Goal: Task Accomplishment & Management: Use online tool/utility

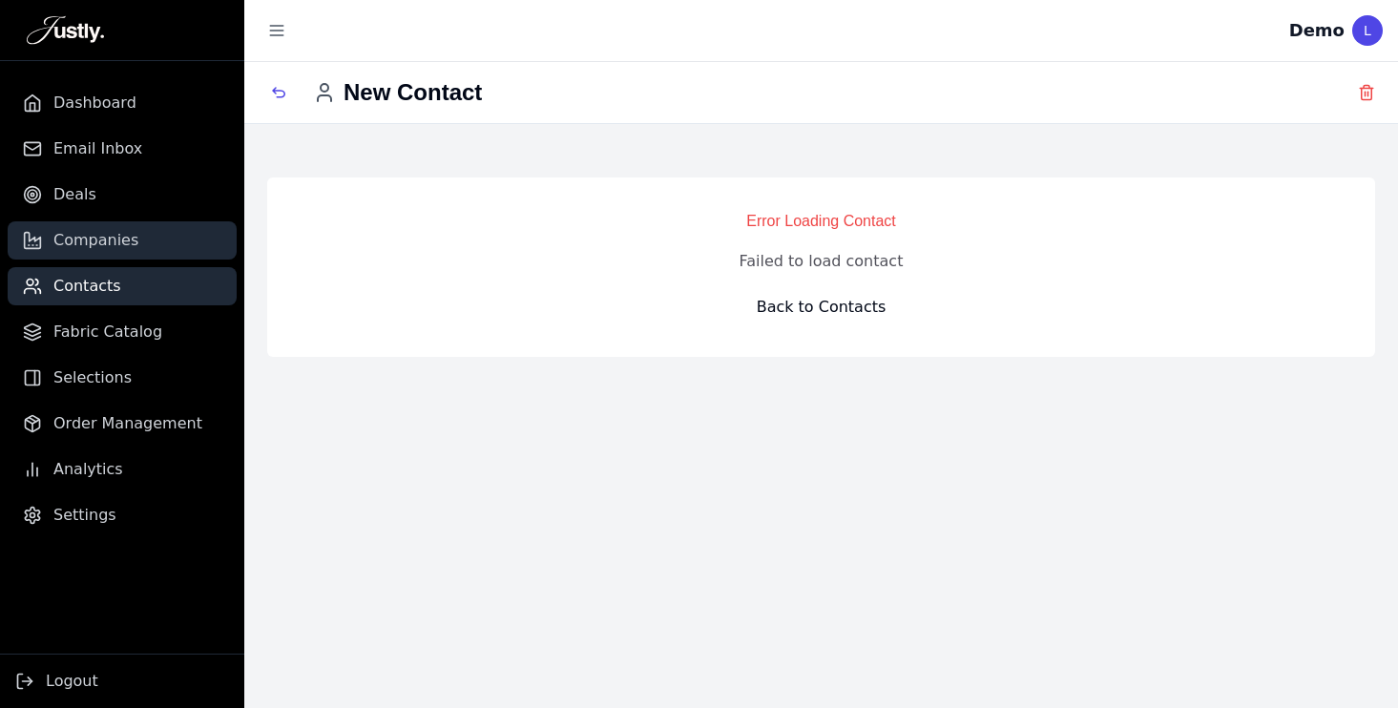
click at [75, 241] on span "Companies" at bounding box center [95, 240] width 85 height 23
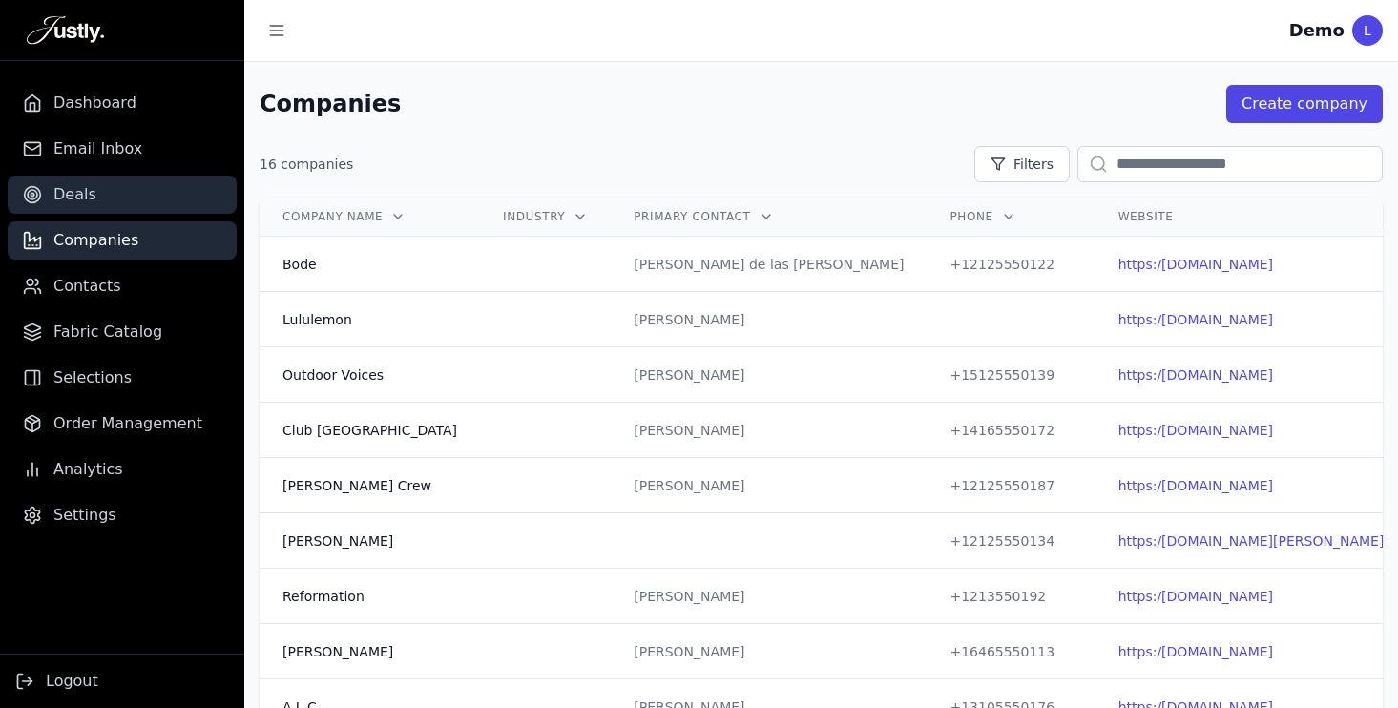
click at [83, 190] on span "Deals" at bounding box center [74, 194] width 43 height 23
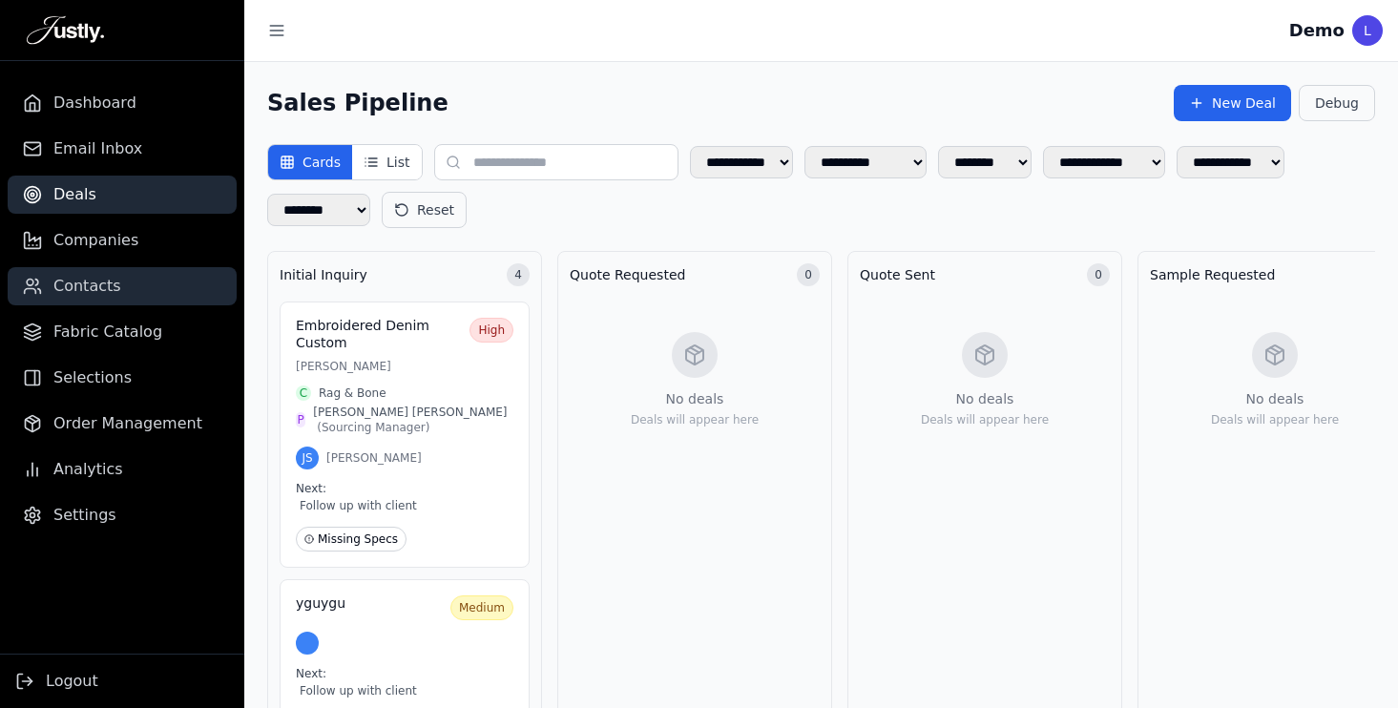
click at [91, 280] on span "Contacts" at bounding box center [87, 286] width 68 height 23
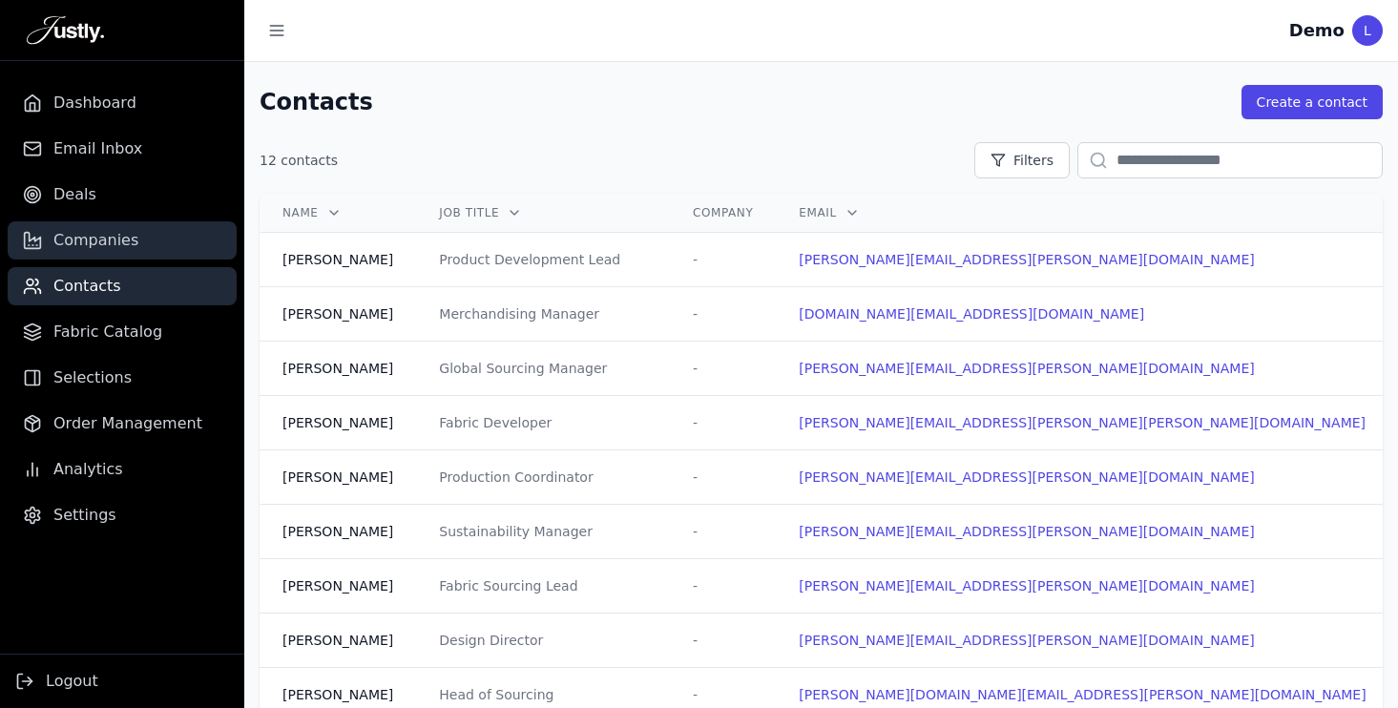
click at [158, 240] on link "Companies" at bounding box center [122, 240] width 229 height 38
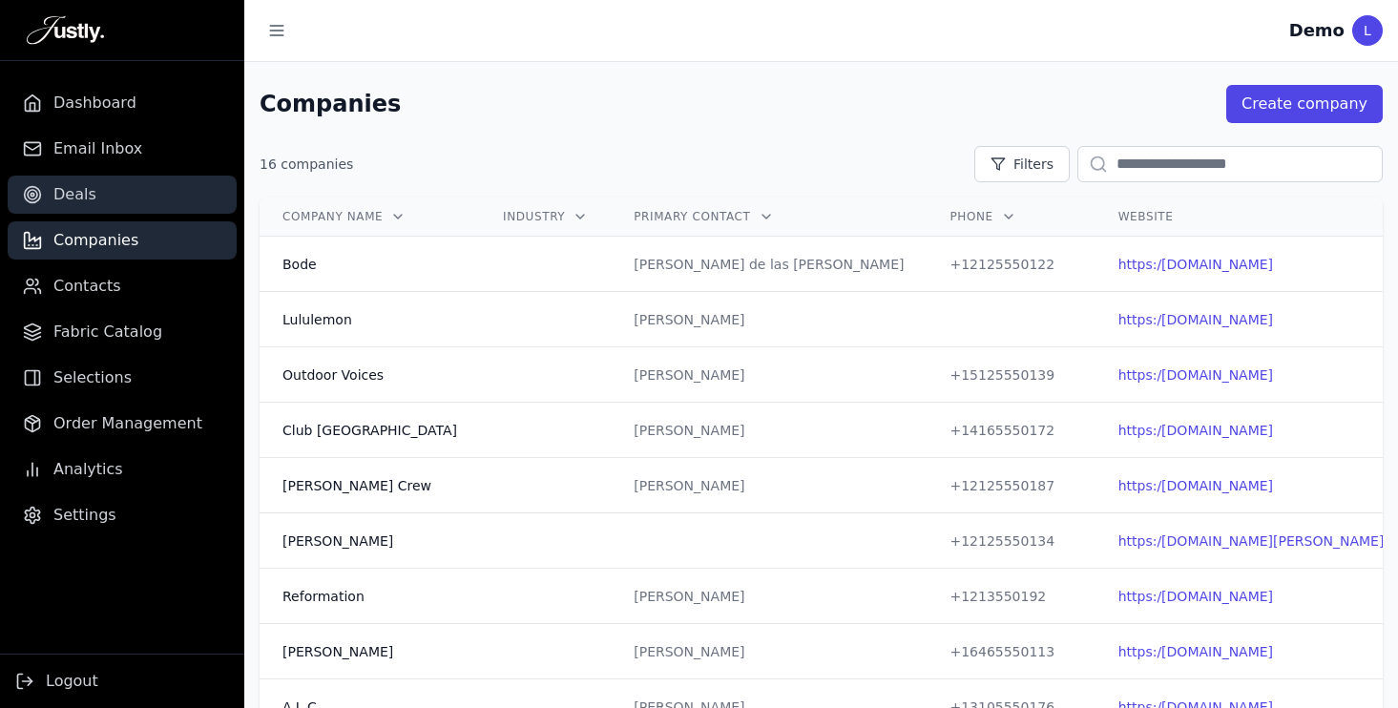
click at [90, 186] on span "Deals" at bounding box center [74, 194] width 43 height 23
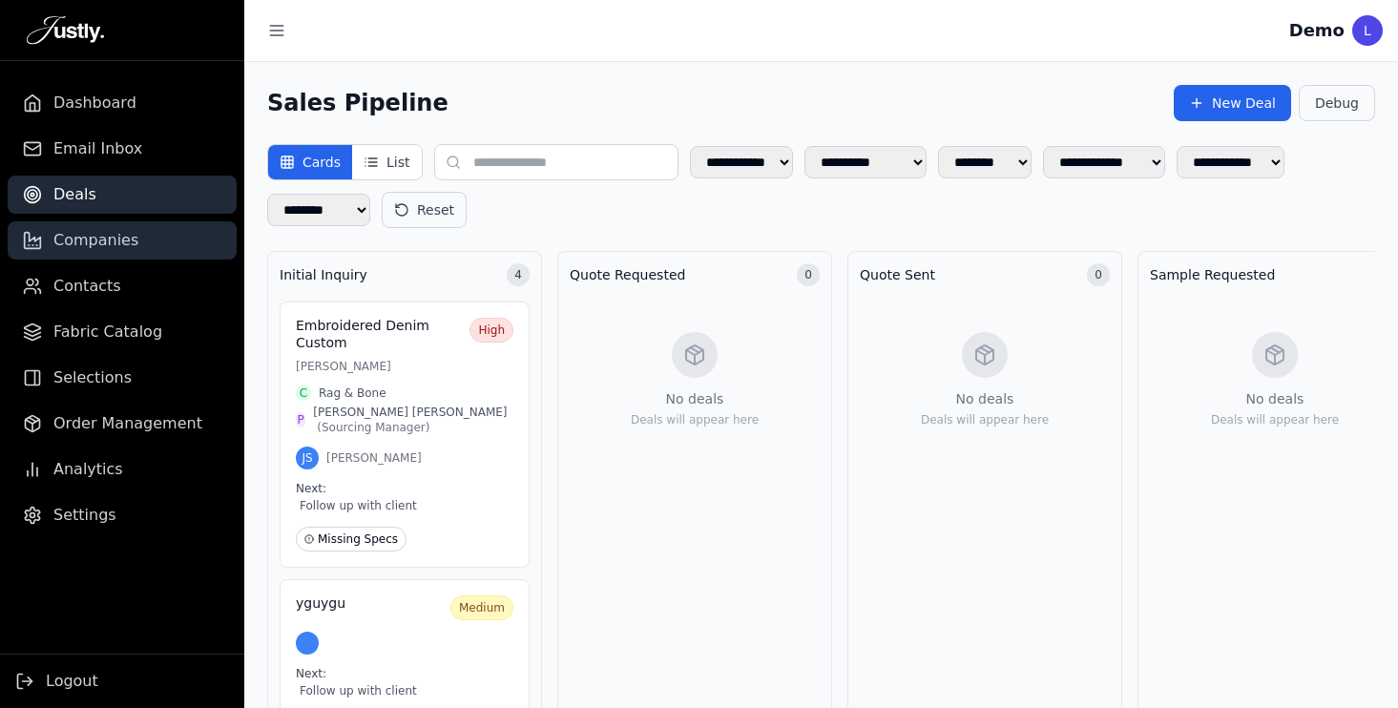
click at [116, 240] on span "Companies" at bounding box center [95, 240] width 85 height 23
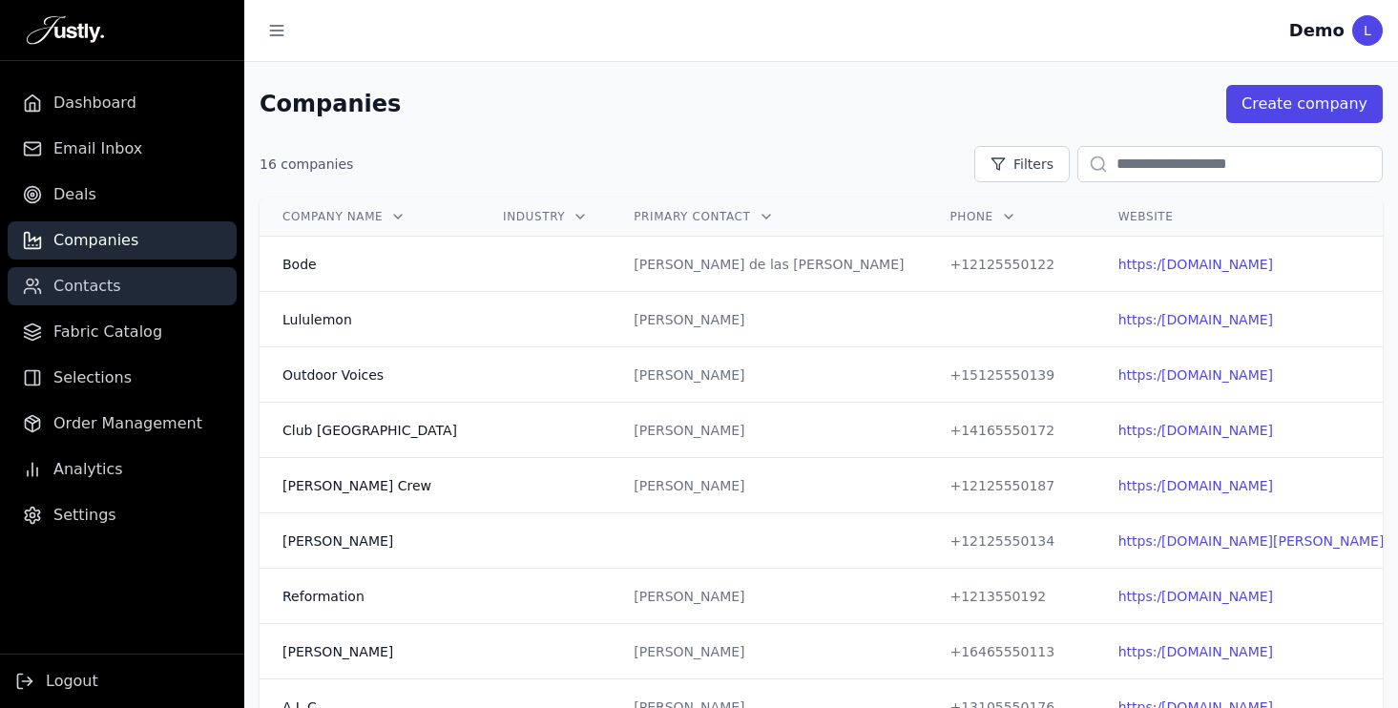
click at [131, 294] on link "Contacts" at bounding box center [122, 286] width 229 height 38
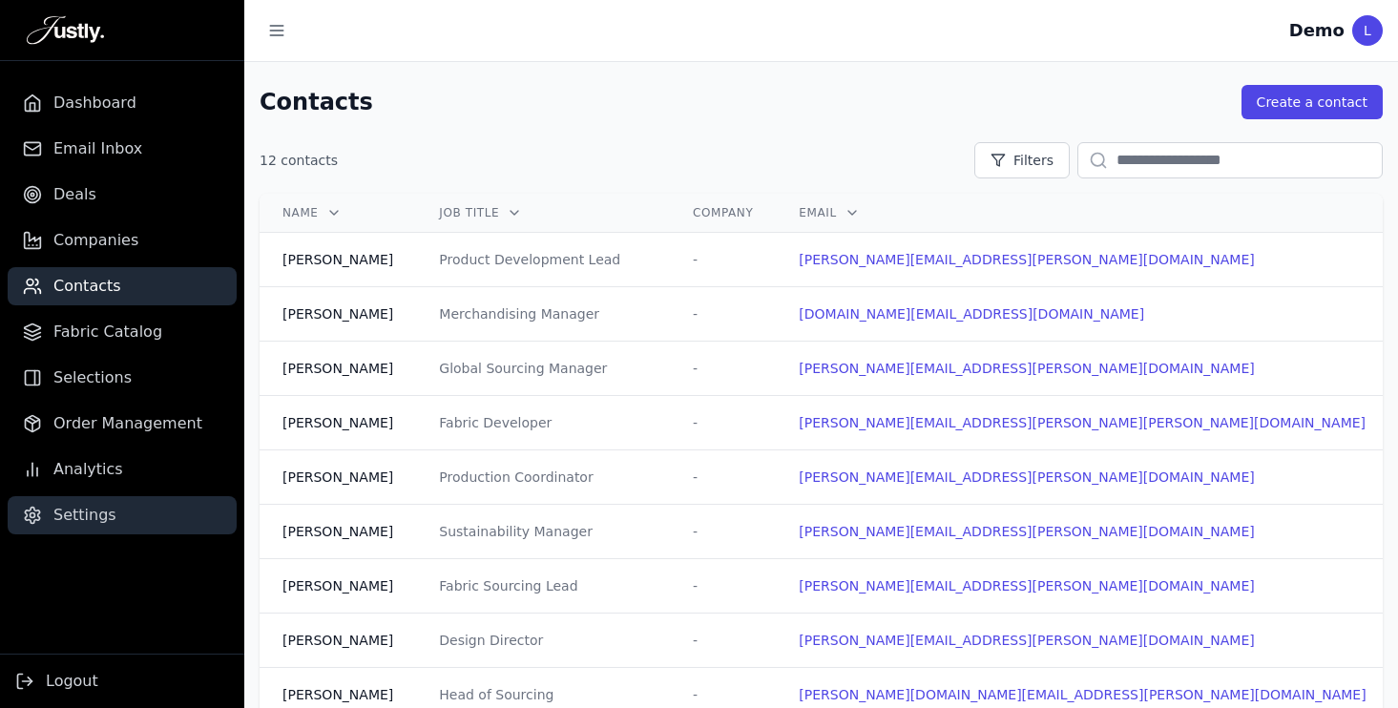
click at [114, 517] on link "Settings" at bounding box center [122, 515] width 229 height 38
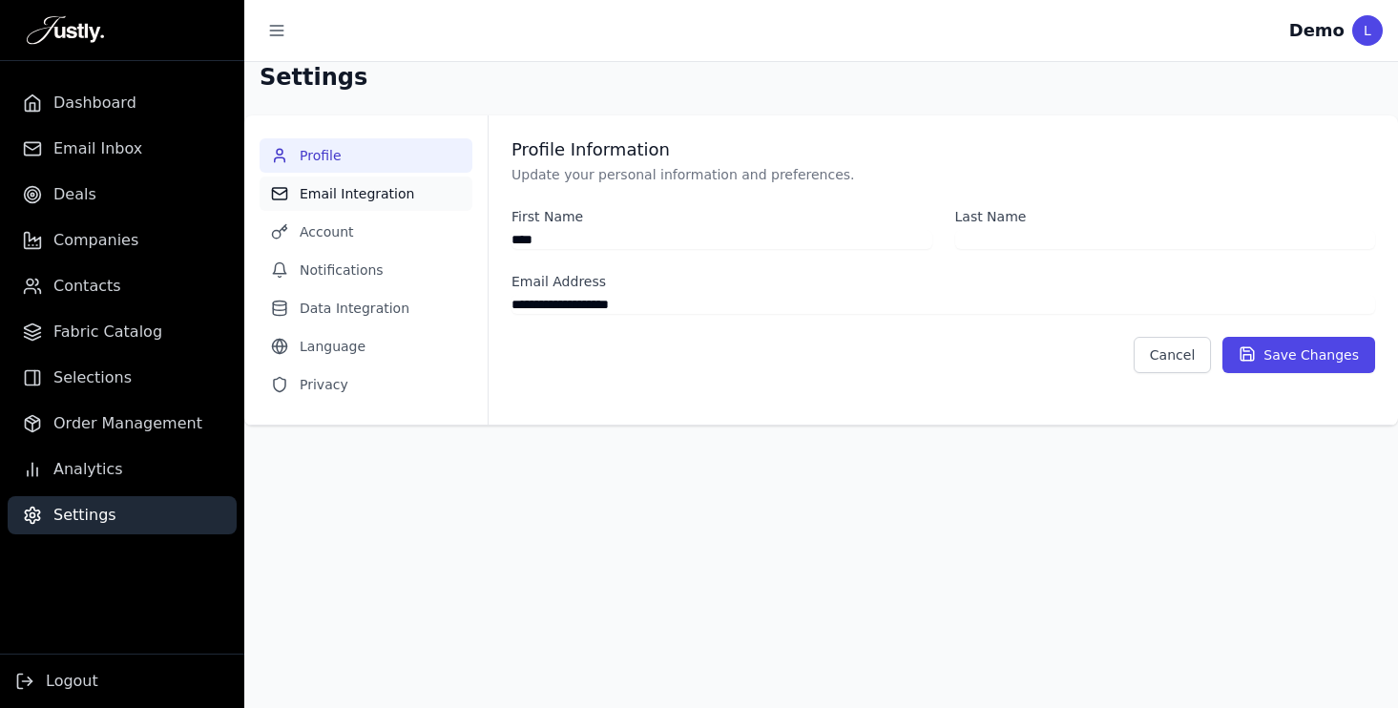
click at [376, 197] on button "Email Integration" at bounding box center [366, 194] width 213 height 34
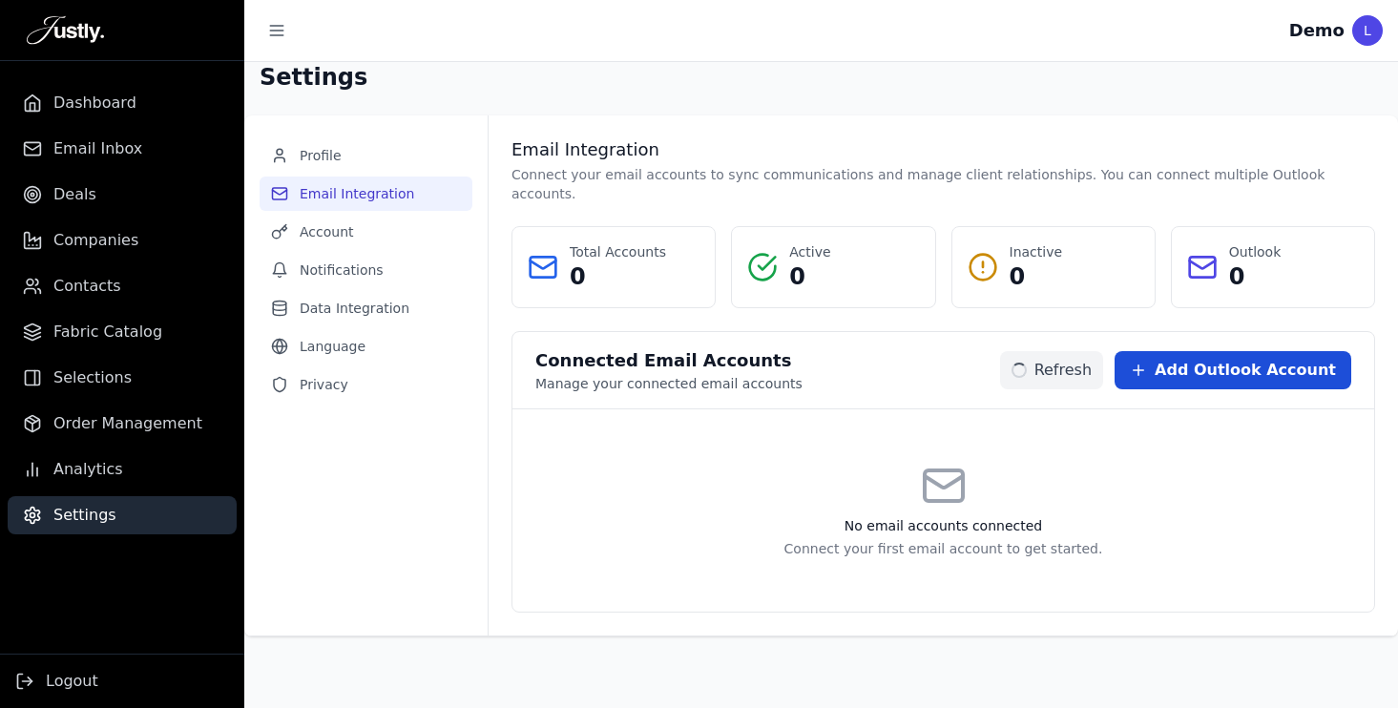
click at [1209, 359] on span "Add Outlook Account" at bounding box center [1245, 370] width 181 height 23
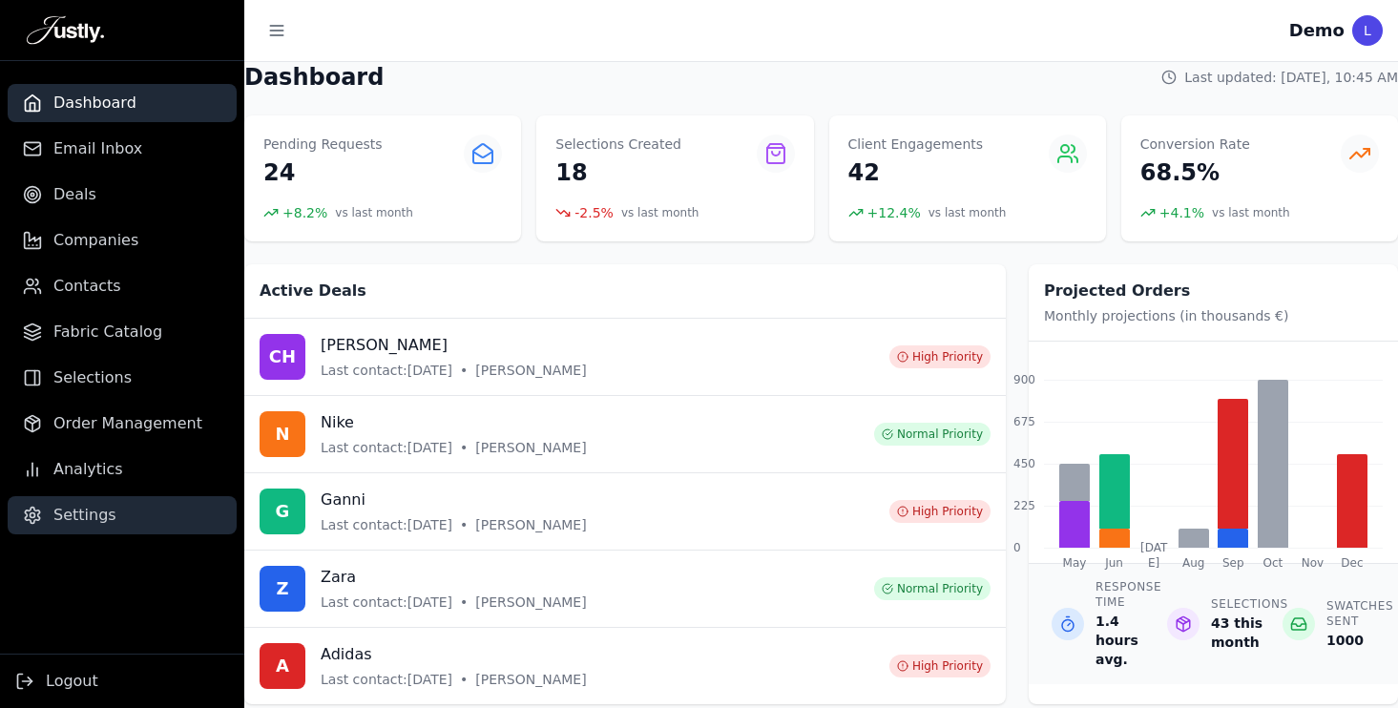
click at [89, 509] on span "Settings" at bounding box center [84, 515] width 63 height 23
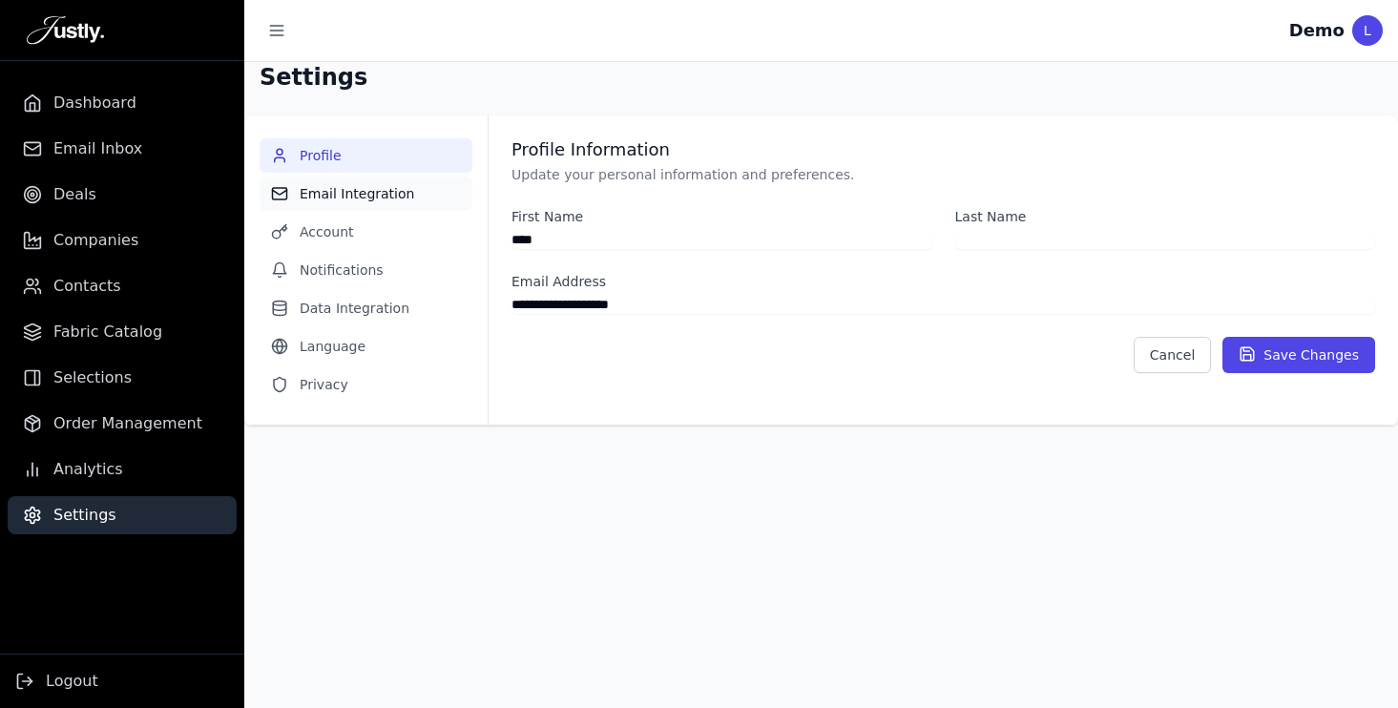
click at [348, 184] on button "Email Integration" at bounding box center [366, 194] width 213 height 34
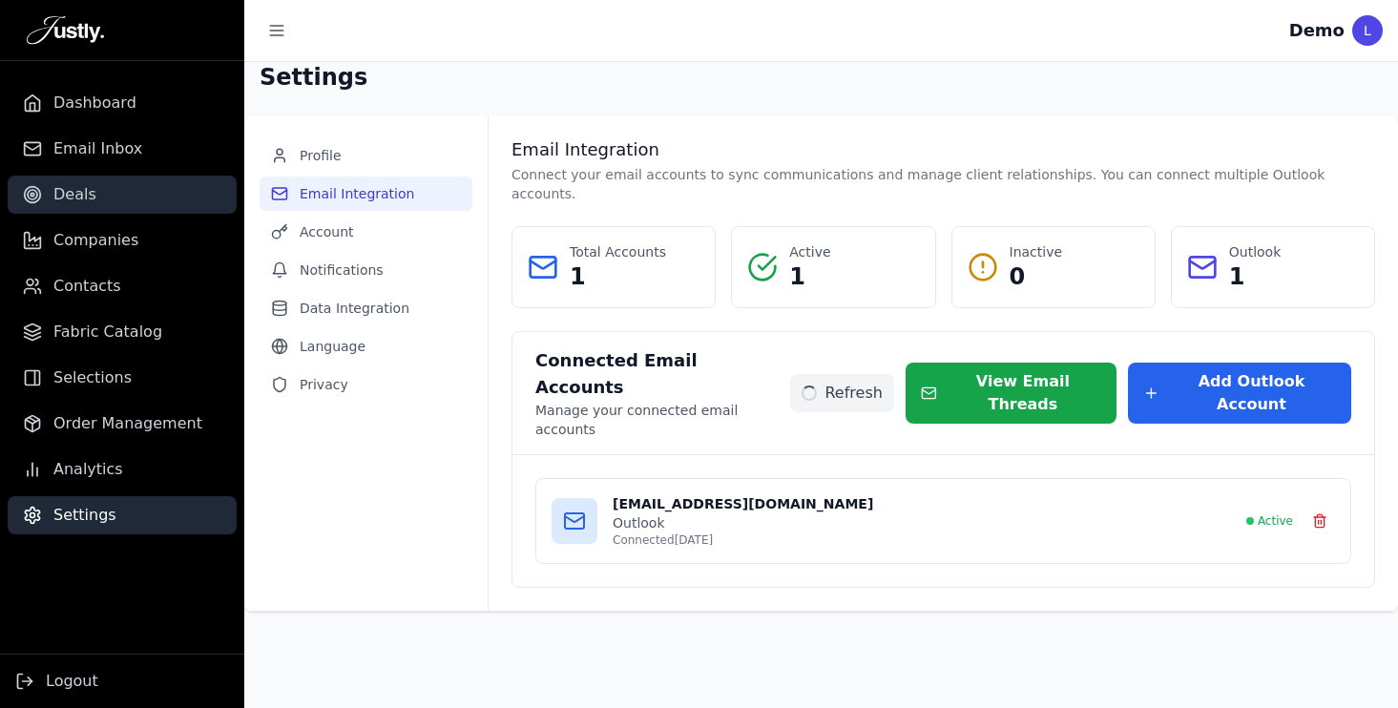
click at [137, 198] on link "Deals" at bounding box center [122, 195] width 229 height 38
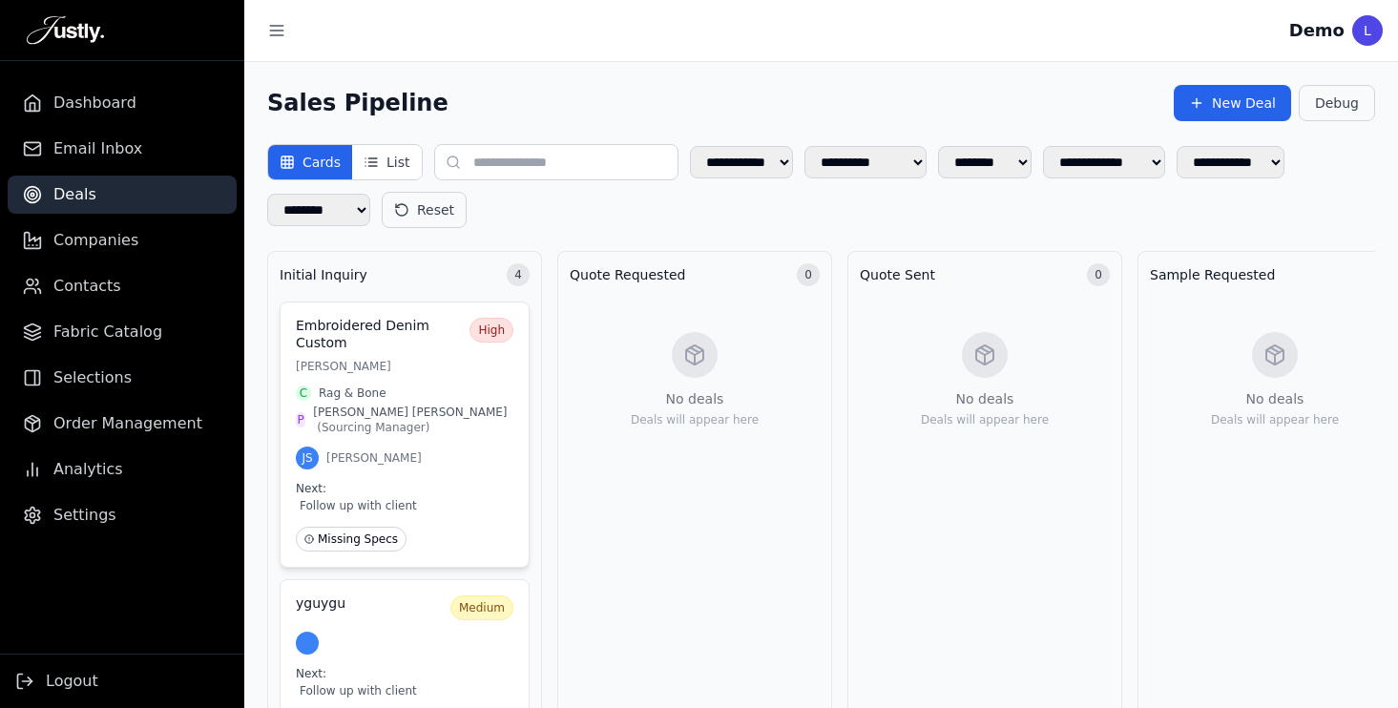
click at [437, 358] on div "Embroidered Denim Custom High Lisa Thompson C Rag & Bone P Lisa Thompson ( Sour…" at bounding box center [405, 435] width 250 height 266
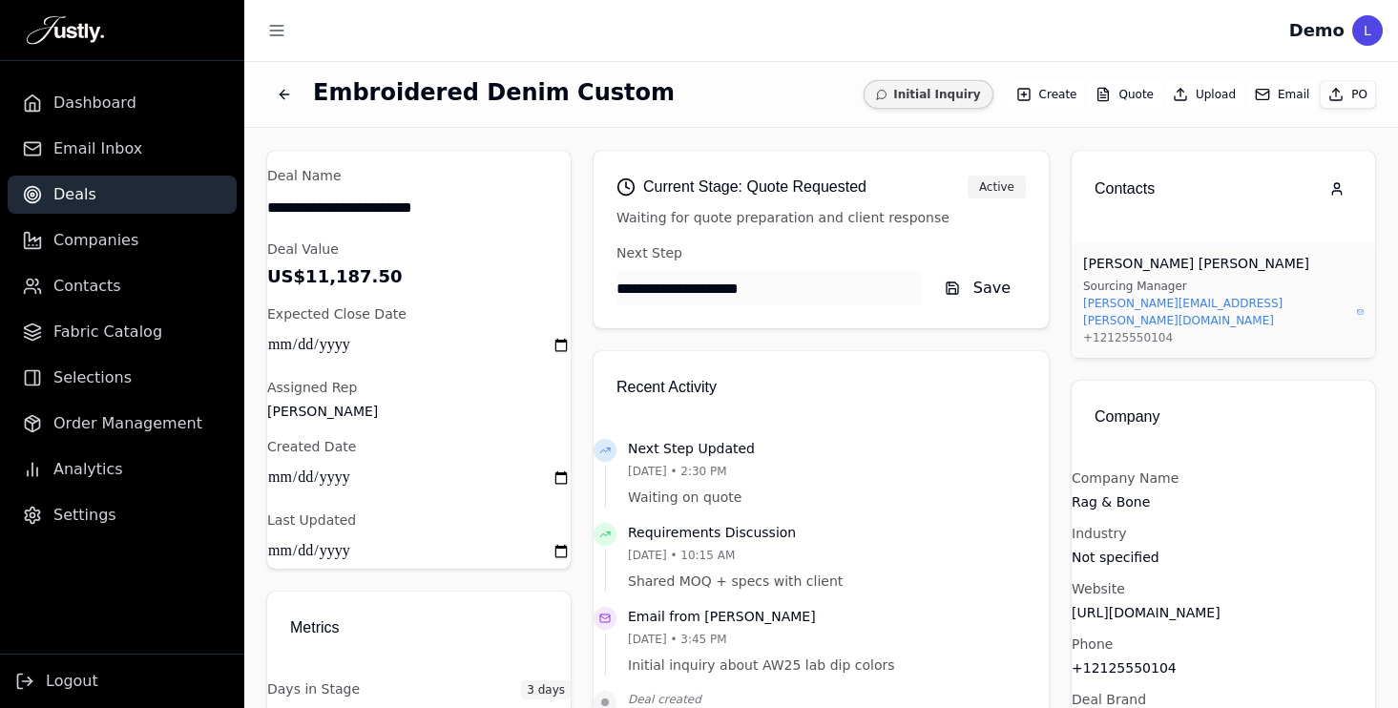
click at [1265, 85] on button "Email" at bounding box center [1283, 94] width 70 height 27
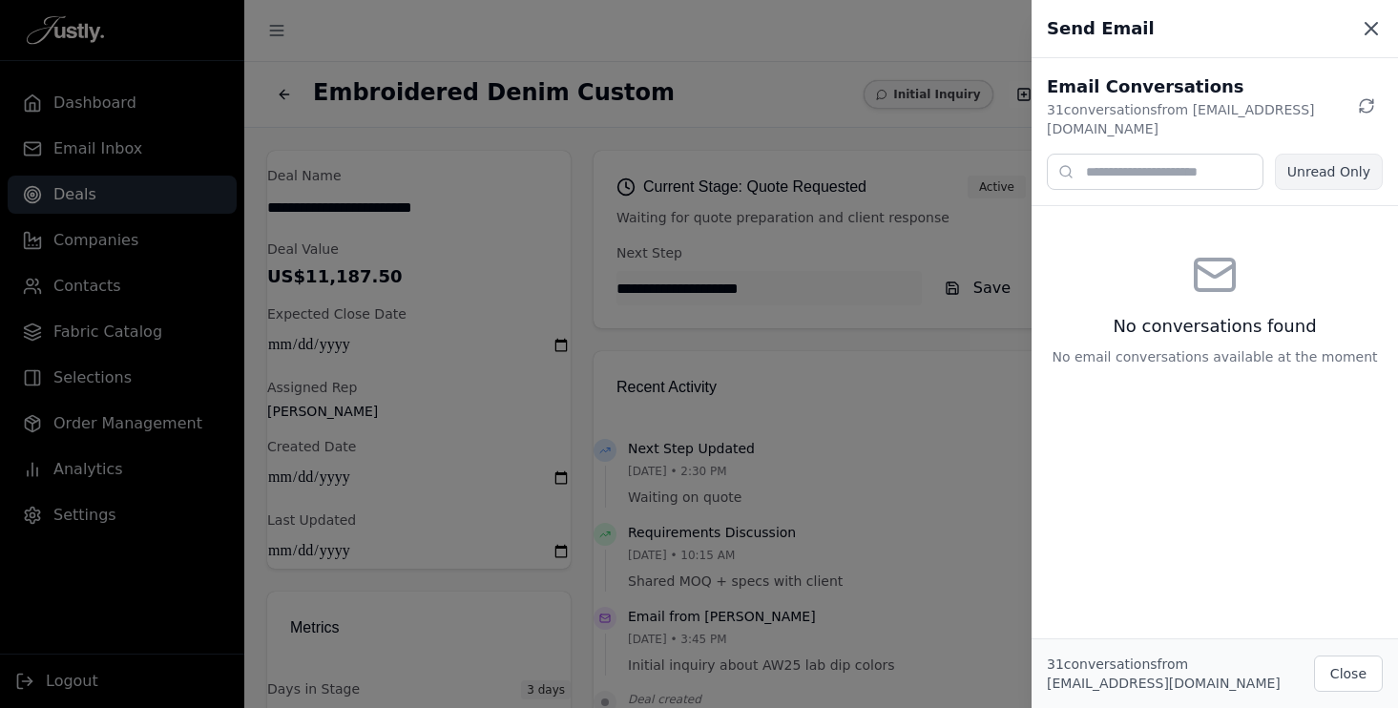
click at [1374, 24] on icon at bounding box center [1371, 28] width 23 height 23
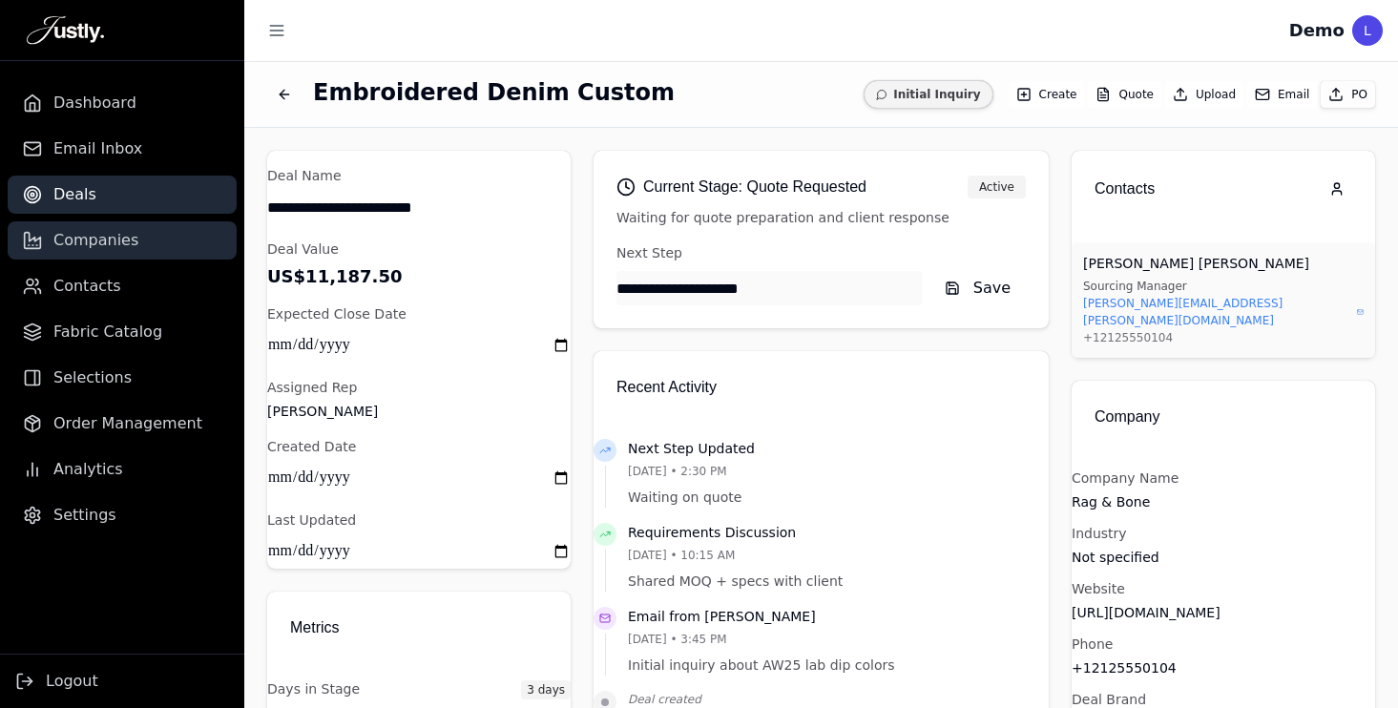
click at [118, 239] on span "Companies" at bounding box center [95, 240] width 85 height 23
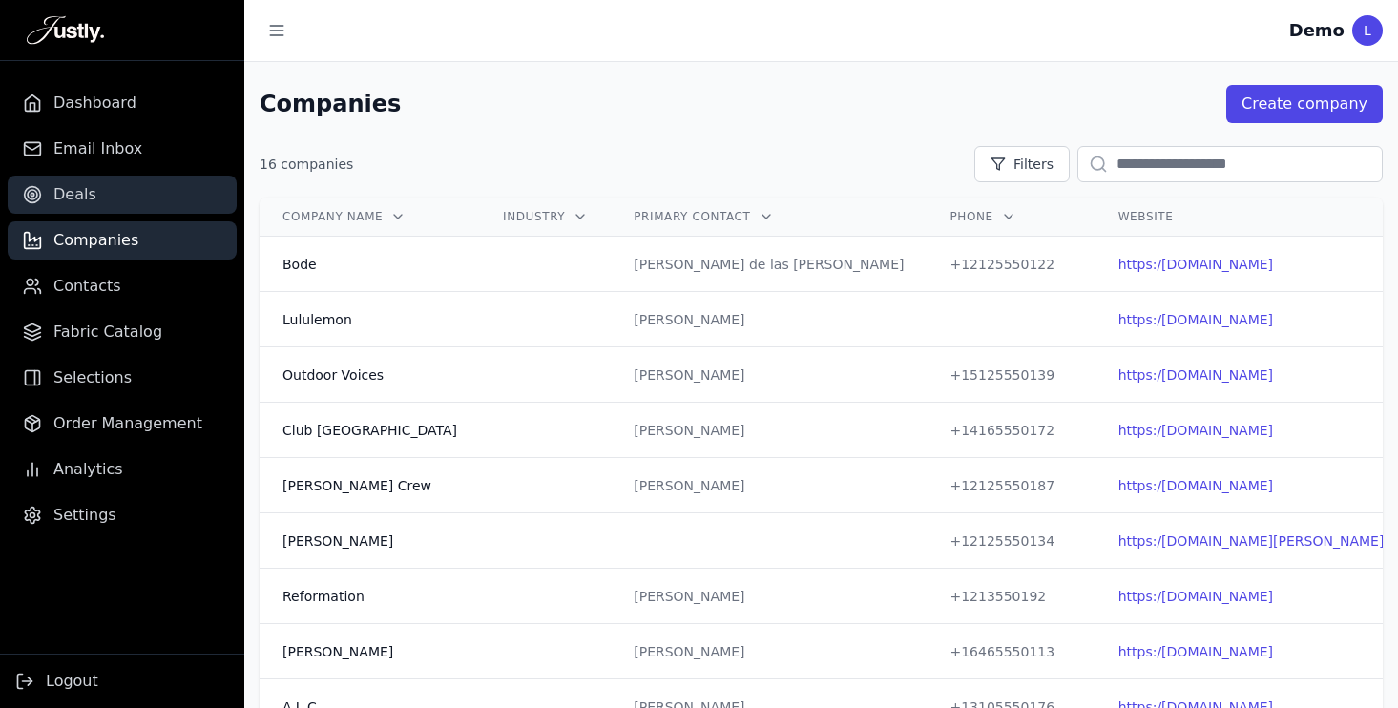
click at [105, 196] on link "Deals" at bounding box center [122, 195] width 229 height 38
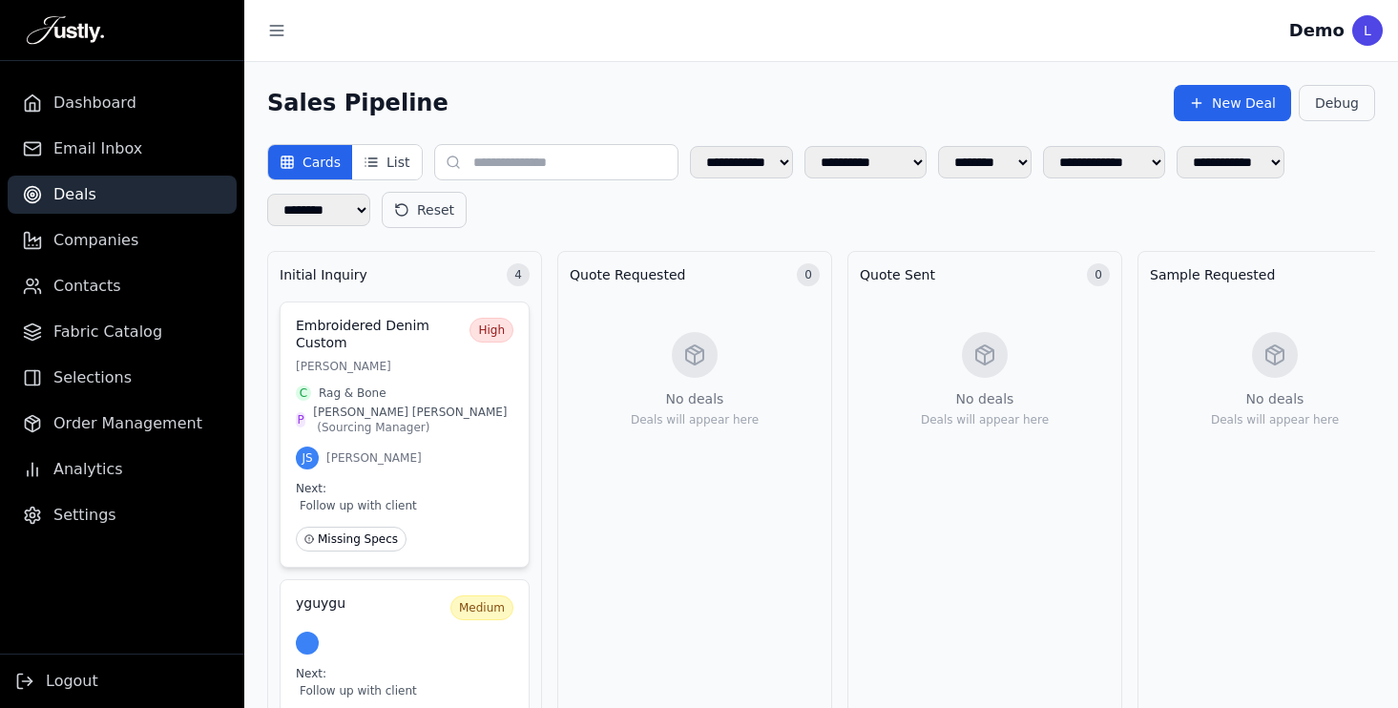
click at [428, 374] on div "Embroidered Denim Custom High Lisa Thompson C Rag & Bone P Lisa Thompson ( Sour…" at bounding box center [405, 435] width 250 height 266
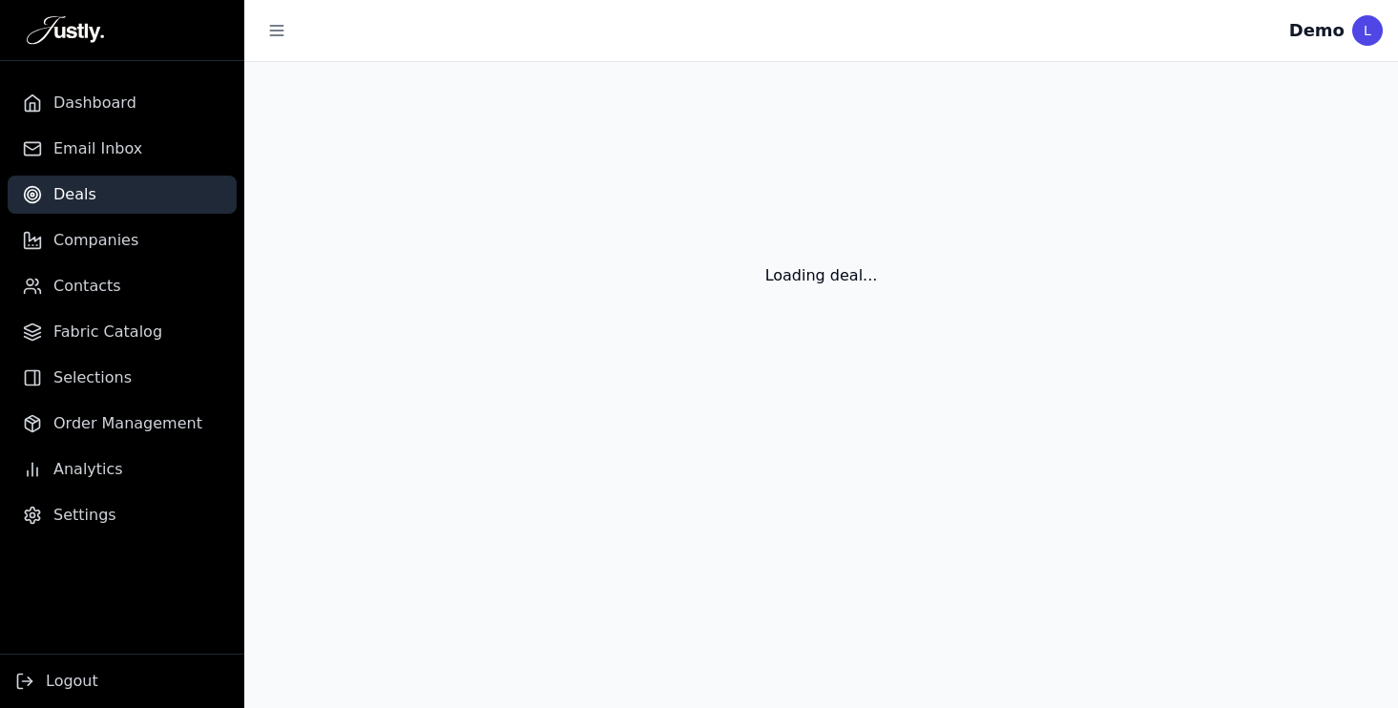
click at [428, 374] on div "Loading deal..." at bounding box center [821, 253] width 1154 height 382
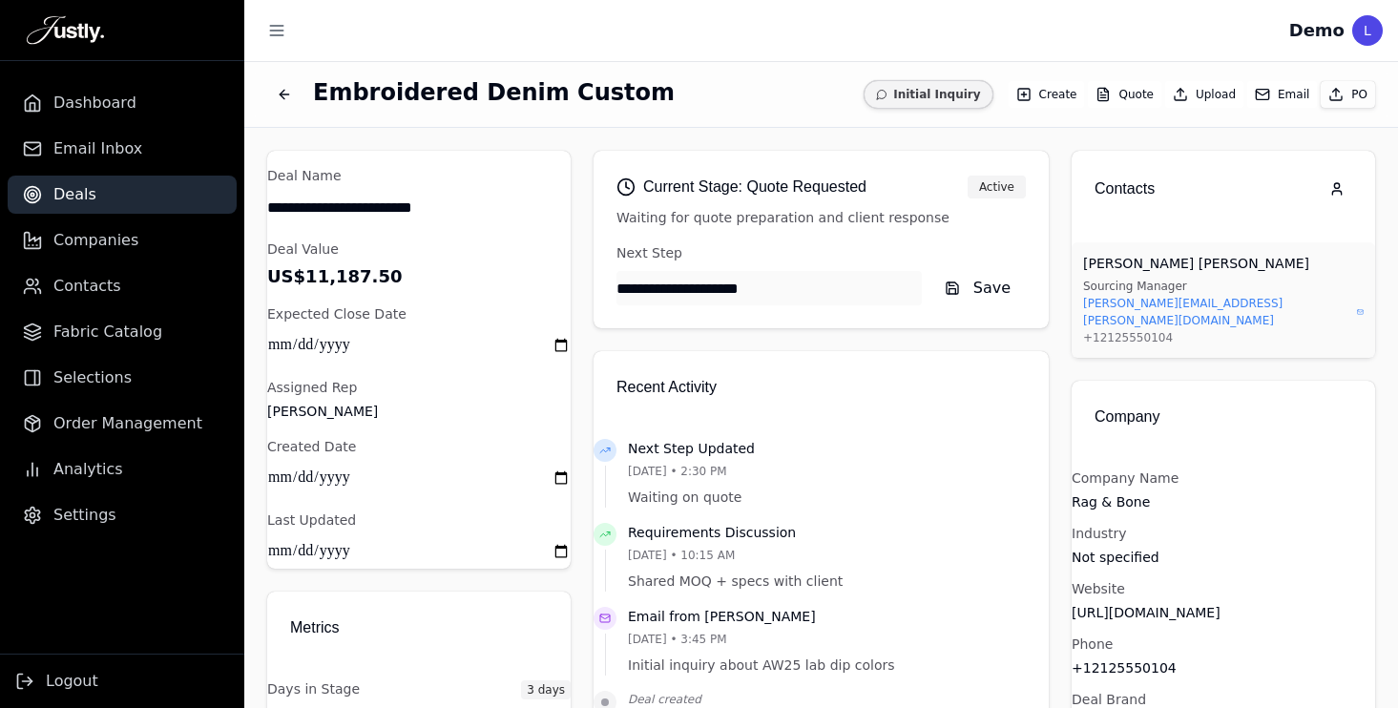
click at [1277, 93] on button "Email" at bounding box center [1283, 94] width 70 height 27
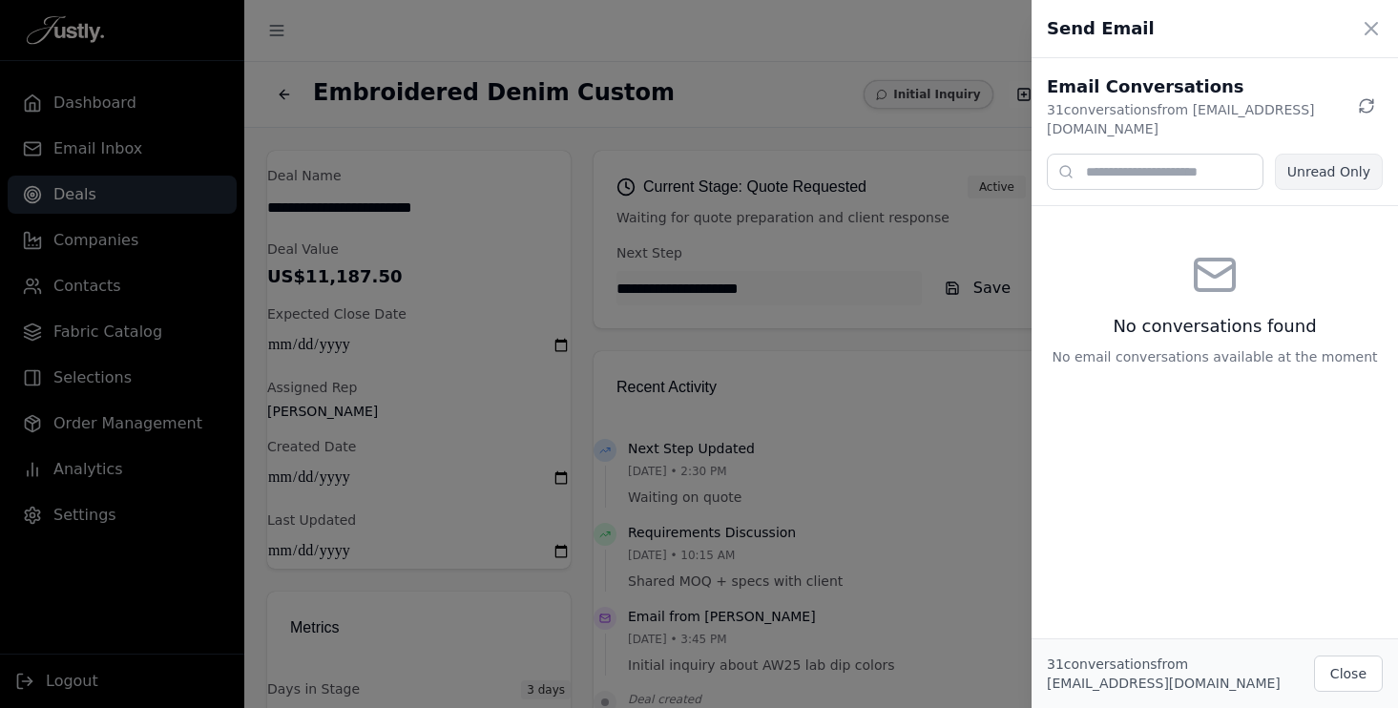
click at [905, 196] on div at bounding box center [699, 354] width 1398 height 708
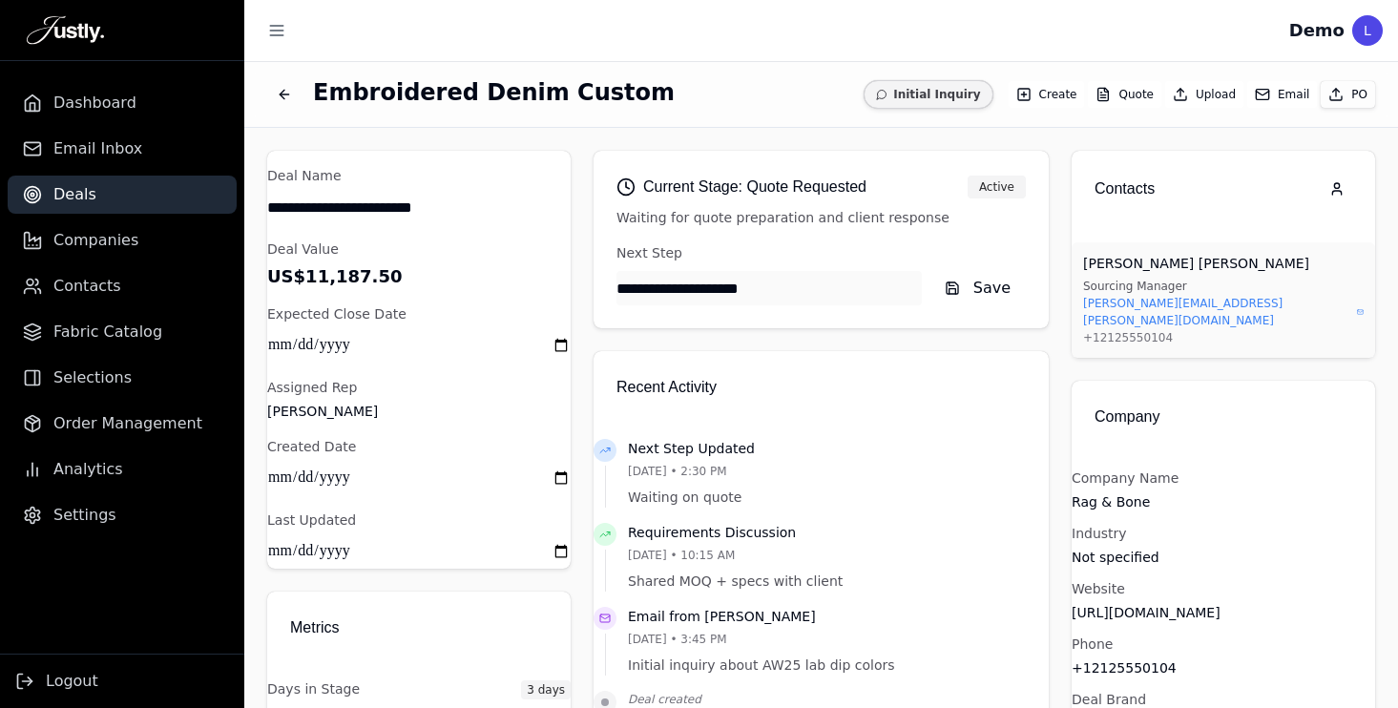
click at [1290, 97] on button "Email" at bounding box center [1283, 94] width 70 height 27
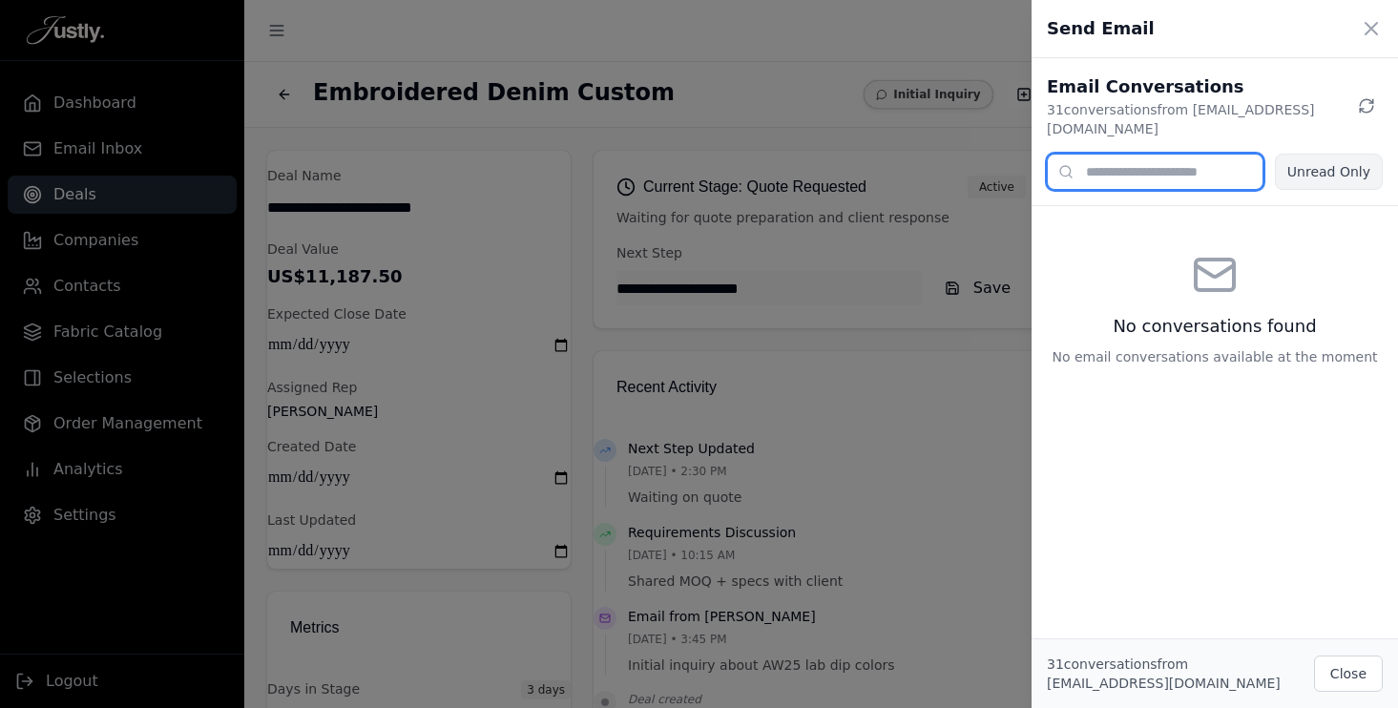
click at [1223, 158] on input "text" at bounding box center [1155, 172] width 217 height 36
click at [1237, 110] on p "31 conversation s from justlydemo@outlook.com" at bounding box center [1199, 119] width 304 height 38
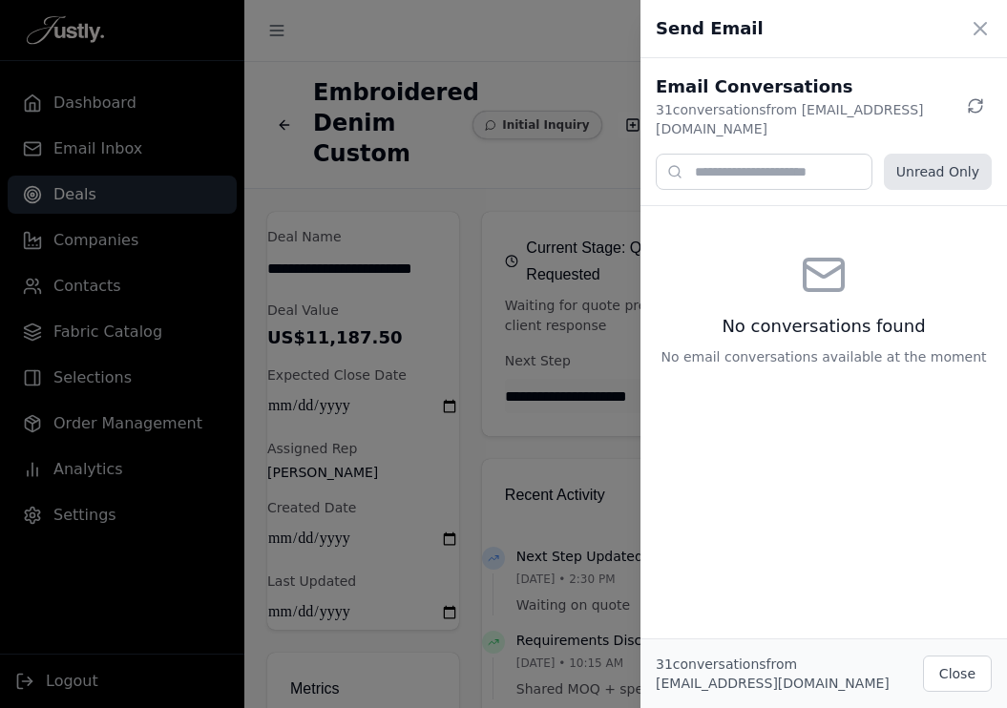
click at [949, 154] on button "Unread Only" at bounding box center [938, 172] width 108 height 36
click at [952, 154] on button "Unread Only" at bounding box center [938, 172] width 108 height 36
click at [974, 97] on icon at bounding box center [975, 105] width 17 height 17
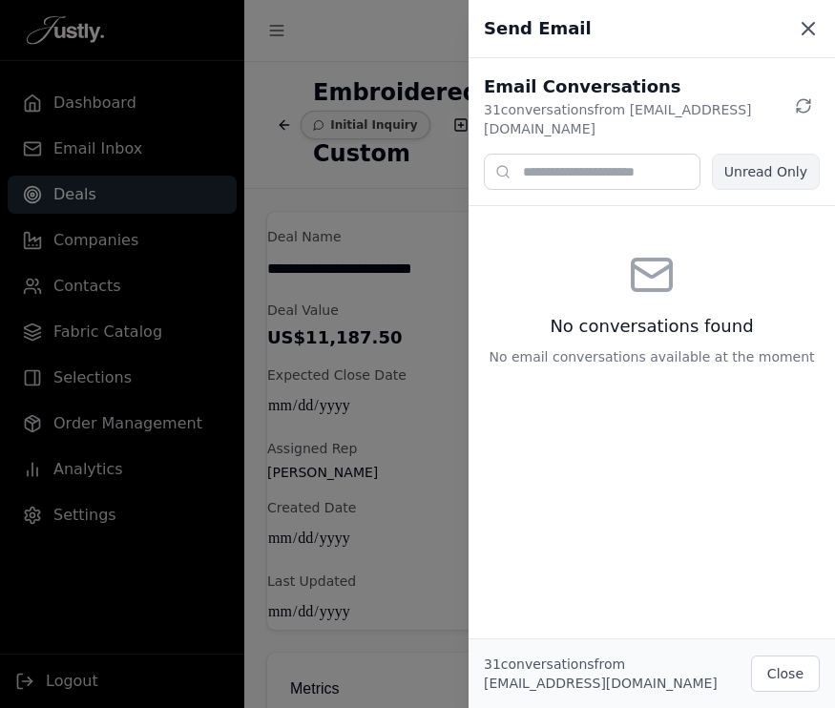
click at [807, 28] on icon at bounding box center [808, 28] width 11 height 11
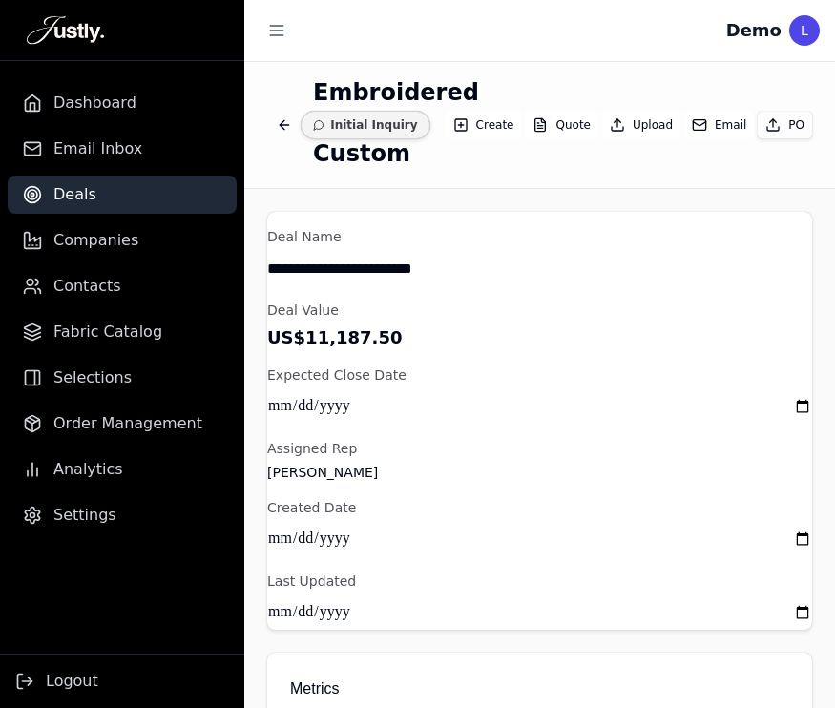
click at [284, 123] on icon "Back to deals" at bounding box center [284, 124] width 15 height 15
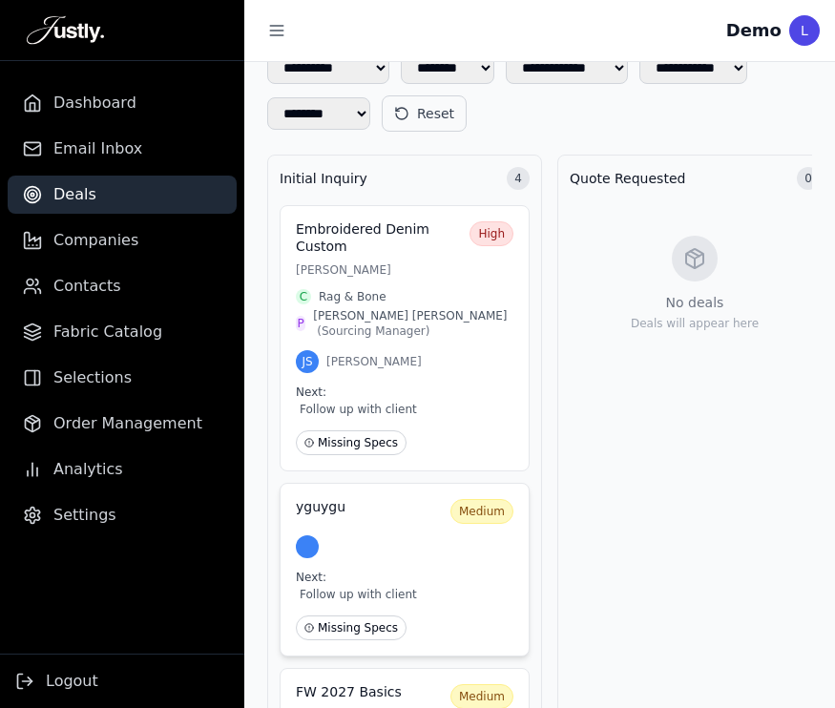
scroll to position [224, 0]
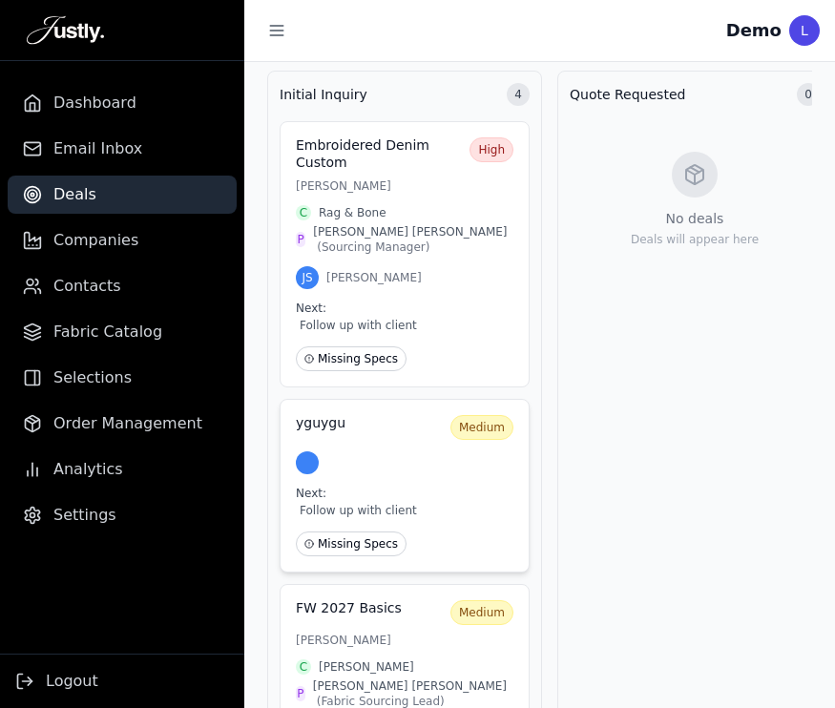
click at [401, 478] on div "yguygu Medium Next: Follow up with client Missing Specs" at bounding box center [405, 486] width 250 height 174
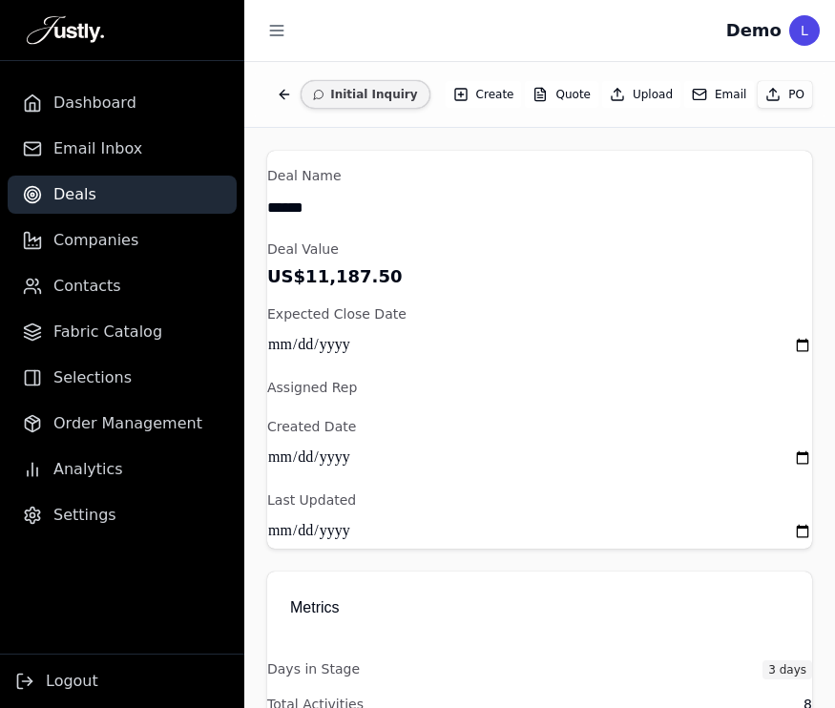
click at [401, 478] on main "**********" at bounding box center [539, 385] width 591 height 646
click at [732, 94] on button "Email" at bounding box center [719, 94] width 70 height 27
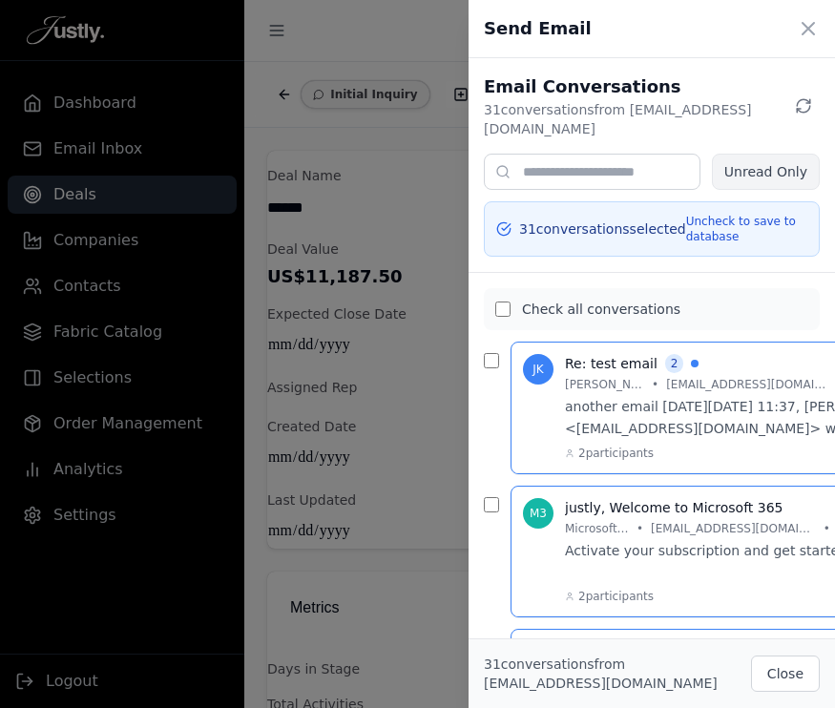
click at [821, 9] on div "Send Email" at bounding box center [652, 29] width 367 height 58
click at [805, 17] on icon at bounding box center [808, 28] width 23 height 23
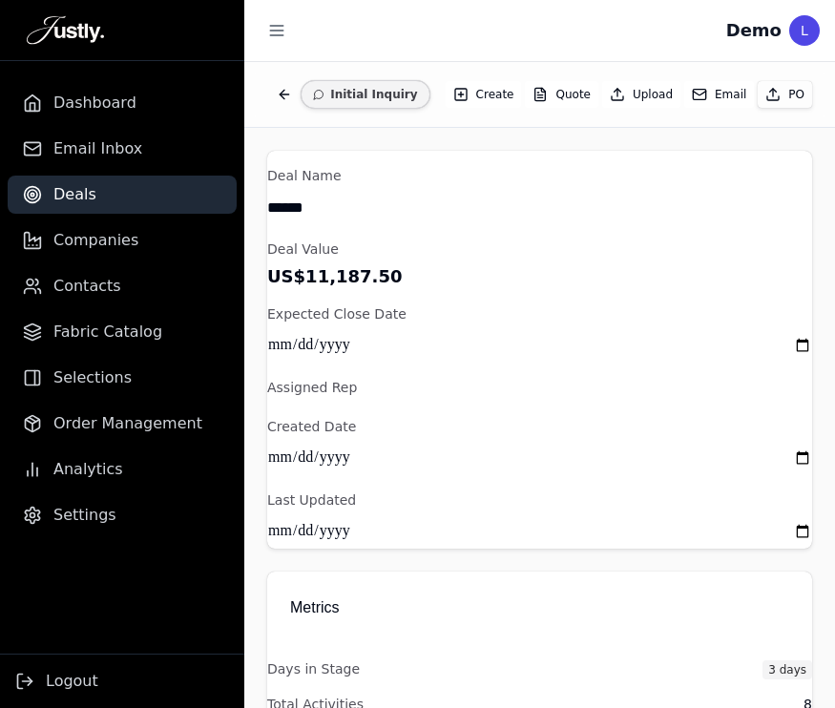
click at [277, 95] on icon "Back to deals" at bounding box center [284, 94] width 15 height 15
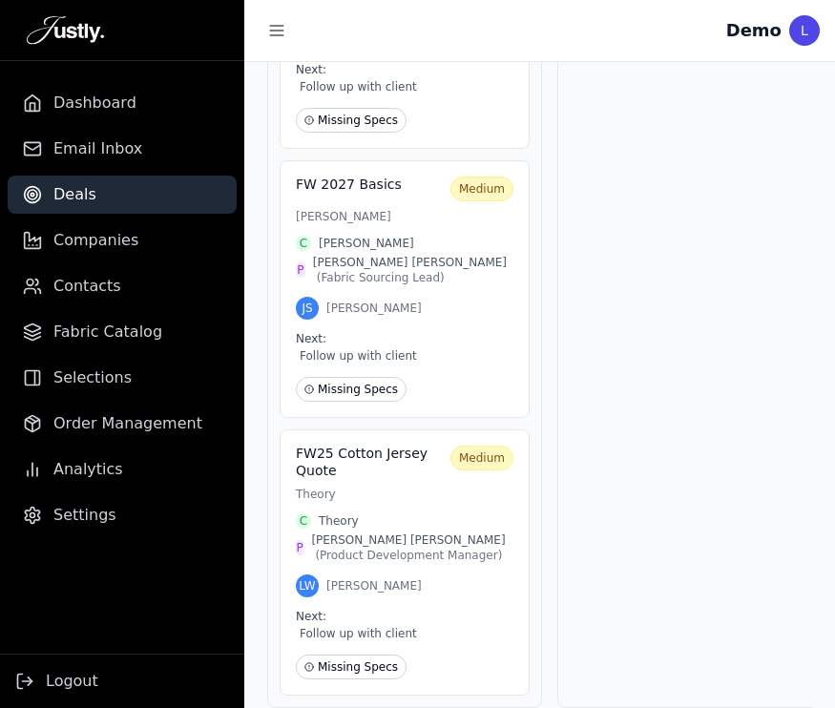
scroll to position [673, 0]
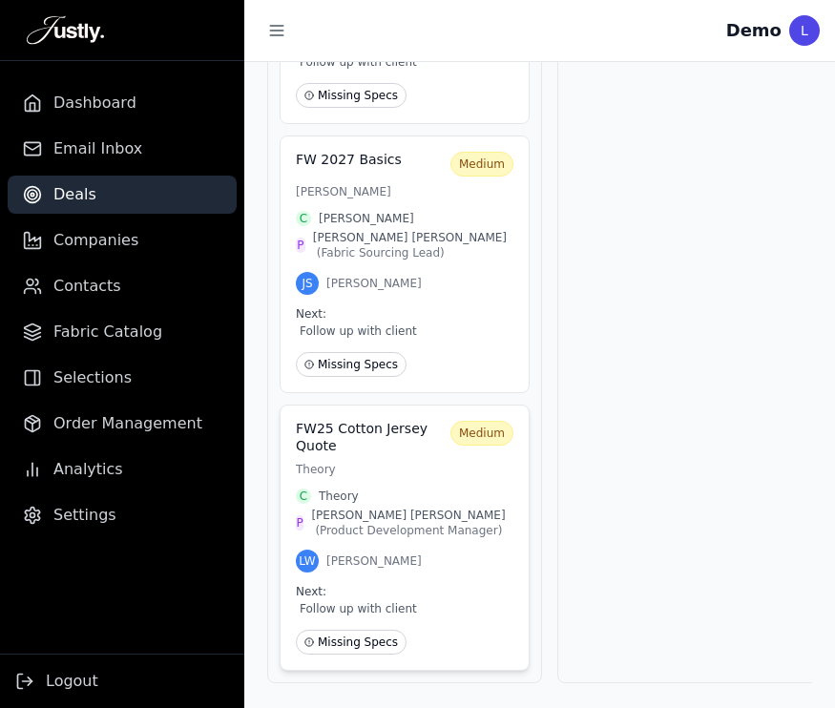
click at [425, 462] on p "Theory" at bounding box center [405, 469] width 218 height 15
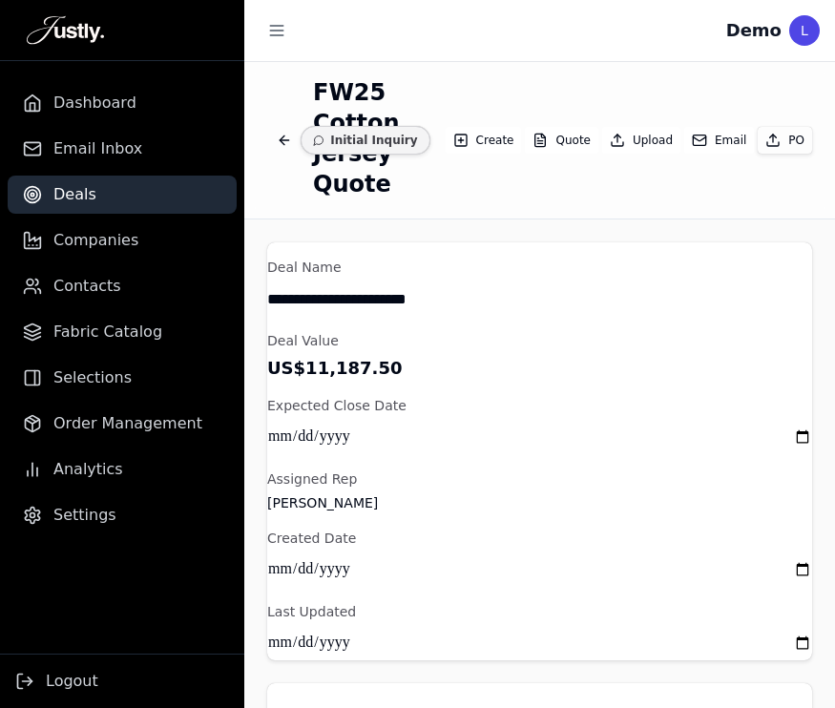
click at [284, 140] on icon "Back to deals" at bounding box center [284, 140] width 15 height 15
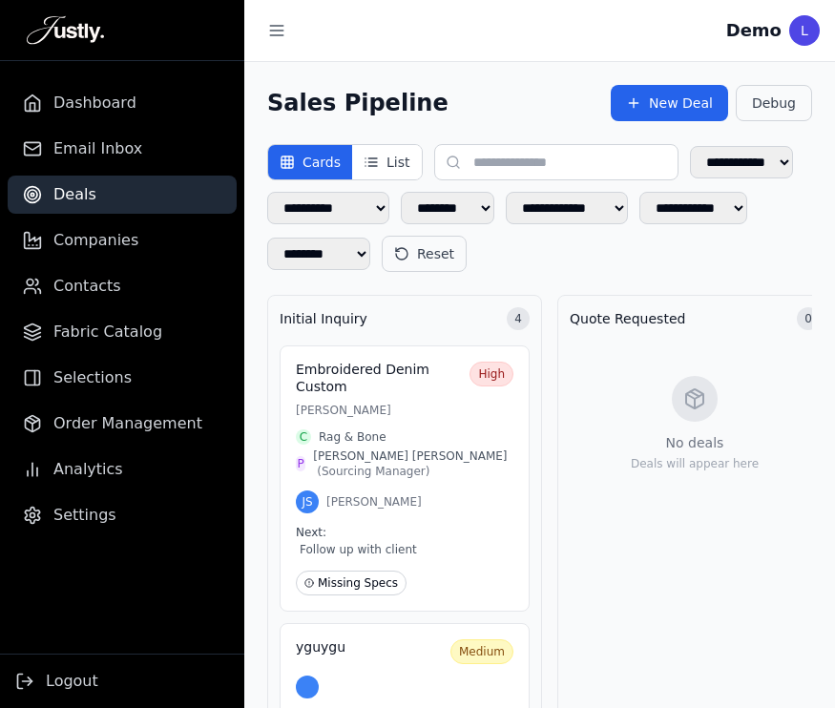
click at [394, 388] on h3 "Embroidered Denim Custom" at bounding box center [379, 378] width 166 height 33
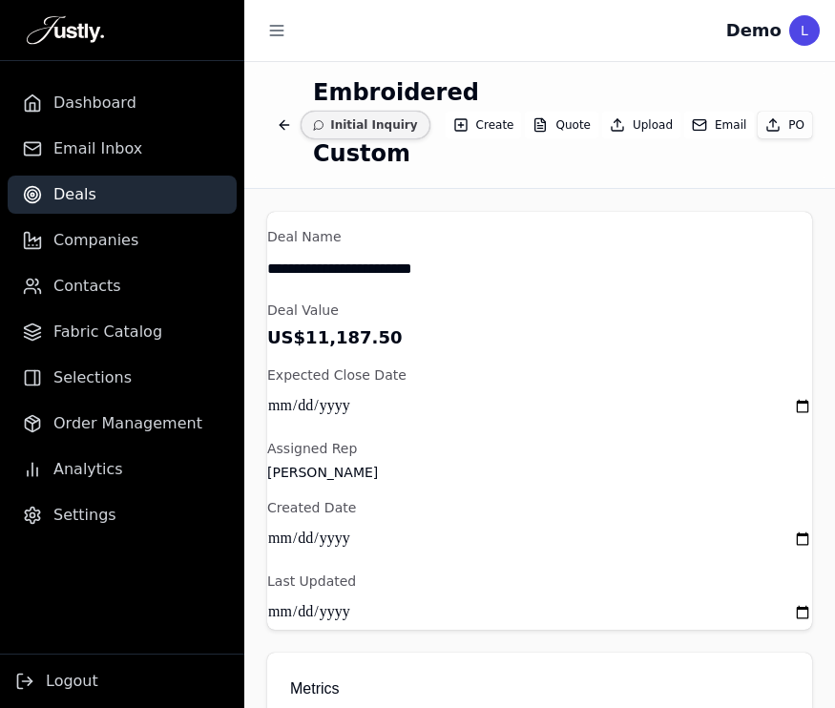
click at [729, 119] on button "Email" at bounding box center [719, 125] width 70 height 27
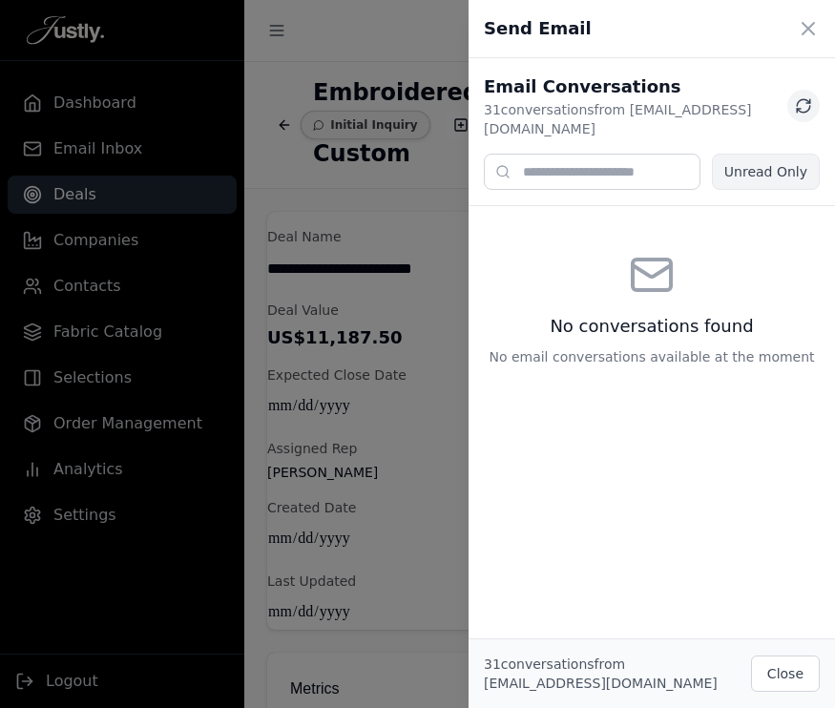
click at [798, 97] on icon at bounding box center [803, 105] width 17 height 17
click at [784, 155] on button "Unread Only" at bounding box center [766, 172] width 108 height 36
click at [802, 97] on icon at bounding box center [803, 105] width 17 height 17
click at [808, 23] on icon at bounding box center [808, 28] width 23 height 23
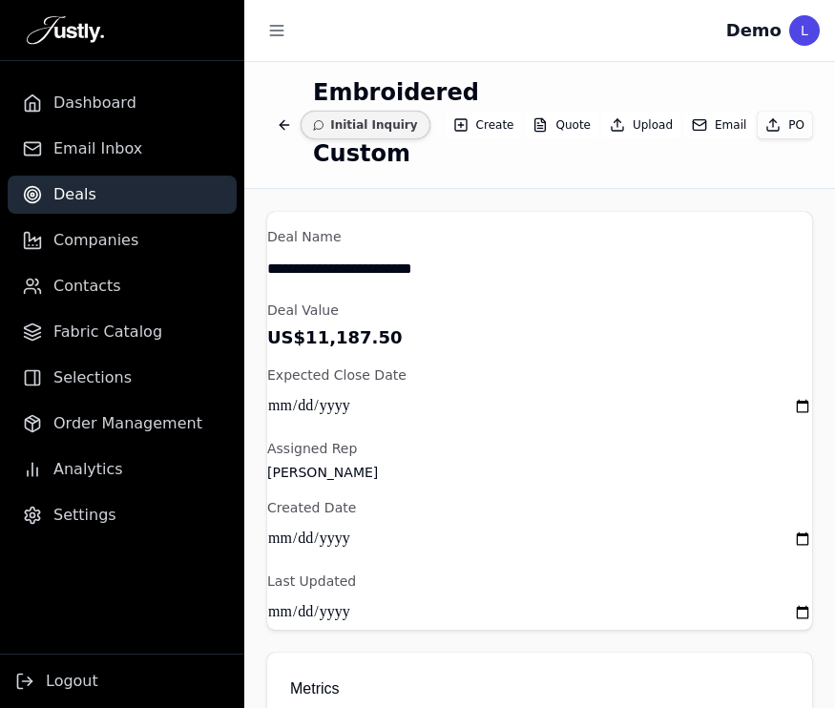
click at [285, 121] on icon "Back to deals" at bounding box center [284, 124] width 15 height 15
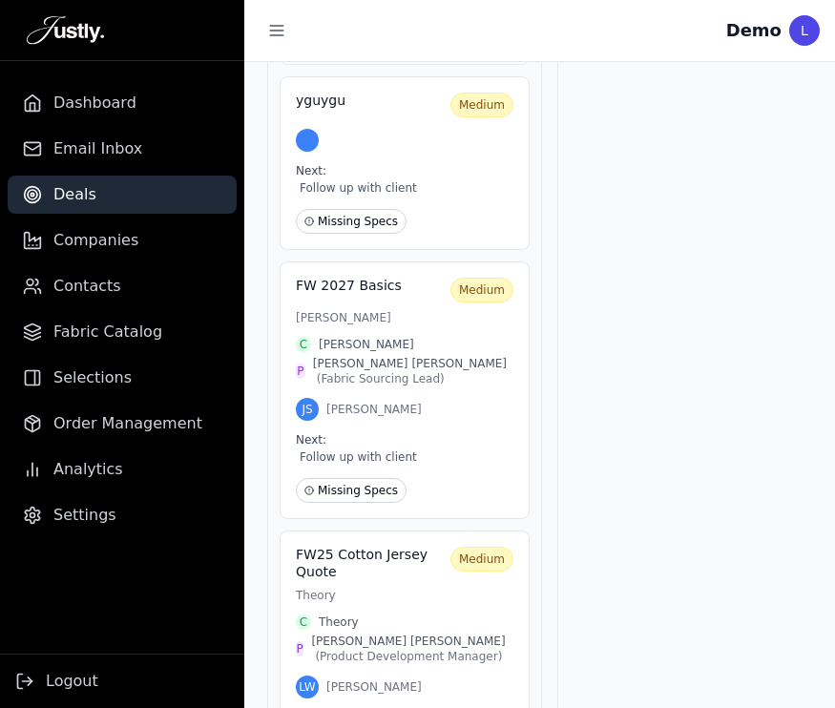
scroll to position [673, 0]
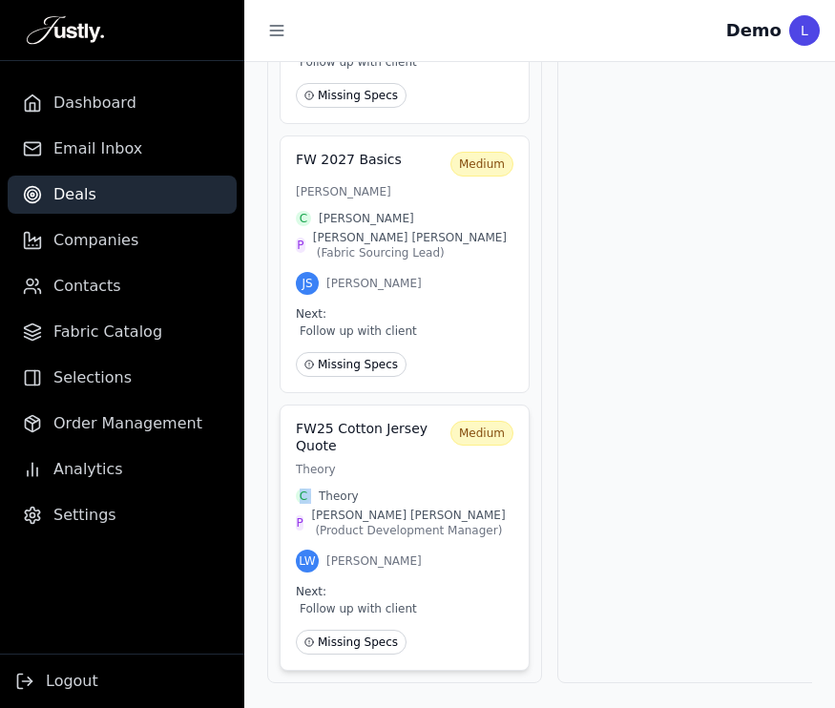
click at [425, 464] on div "FW25 Cotton Jersey Quote Medium Theory C Theory P Sarah Chen ( Product Developm…" at bounding box center [405, 538] width 250 height 266
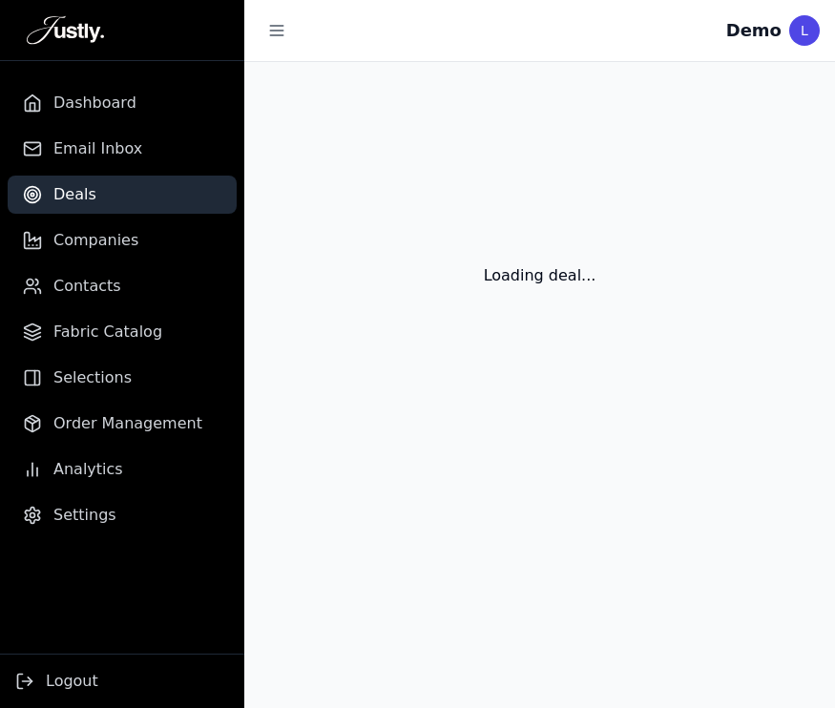
click at [425, 464] on main "Loading deal..." at bounding box center [539, 385] width 591 height 646
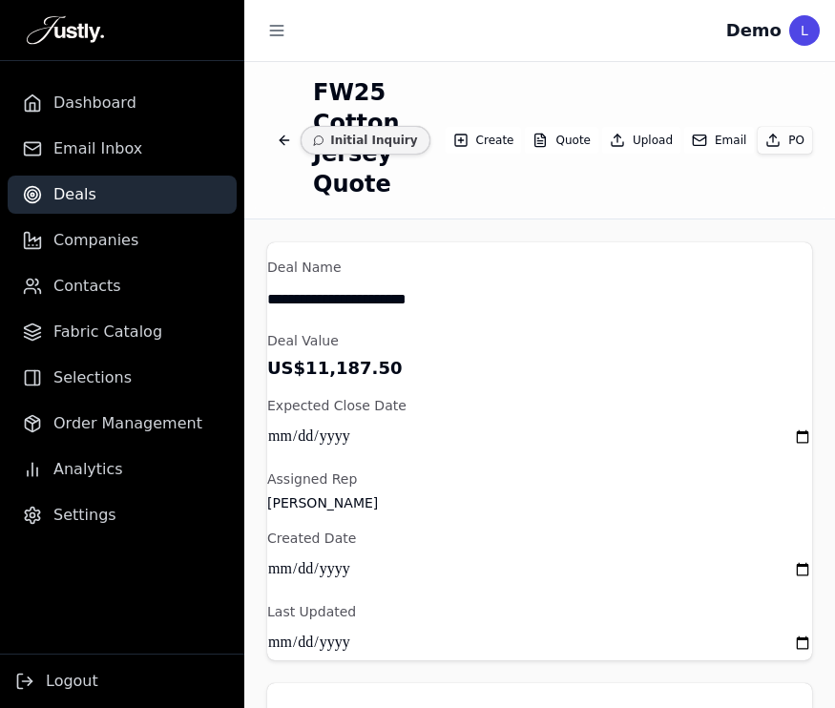
click at [715, 161] on div "FW25 Cotton Jersey Quote Initial Inquiry Create Quote Upload Email PO" at bounding box center [539, 140] width 545 height 126
click at [717, 147] on button "Email" at bounding box center [719, 140] width 70 height 27
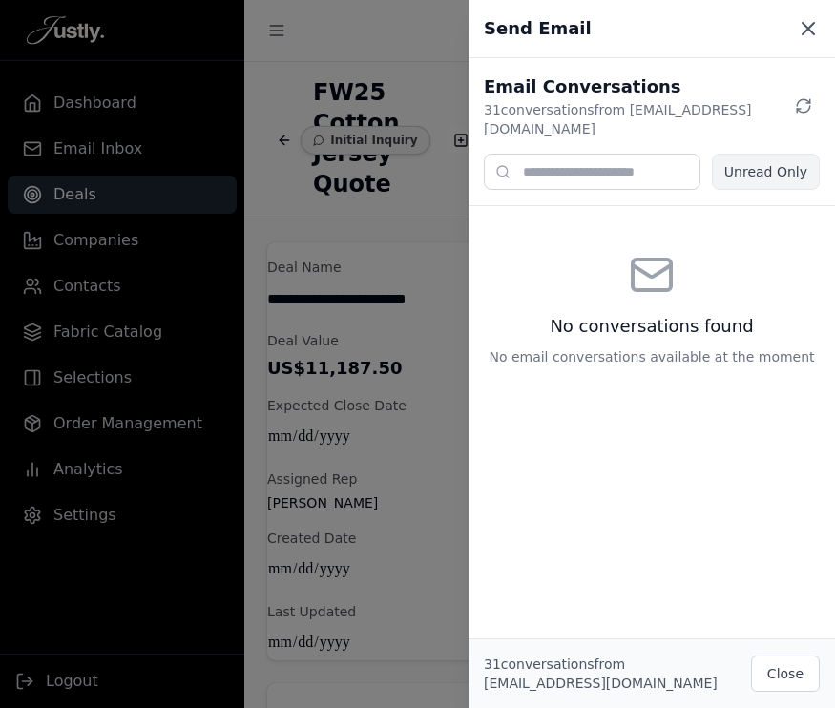
click at [813, 30] on icon at bounding box center [808, 28] width 23 height 23
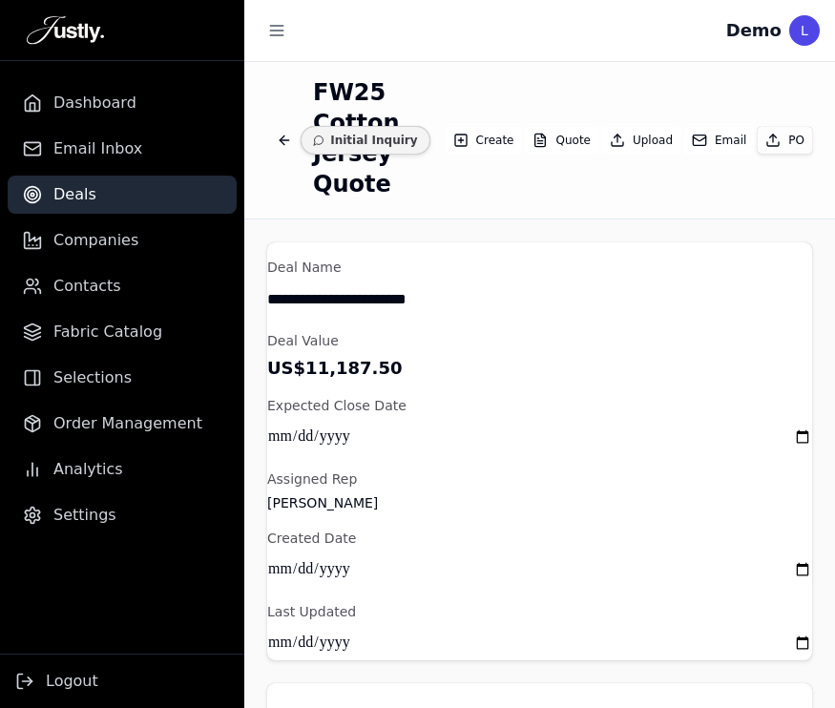
click at [286, 132] on button "Back to deals" at bounding box center [284, 140] width 34 height 34
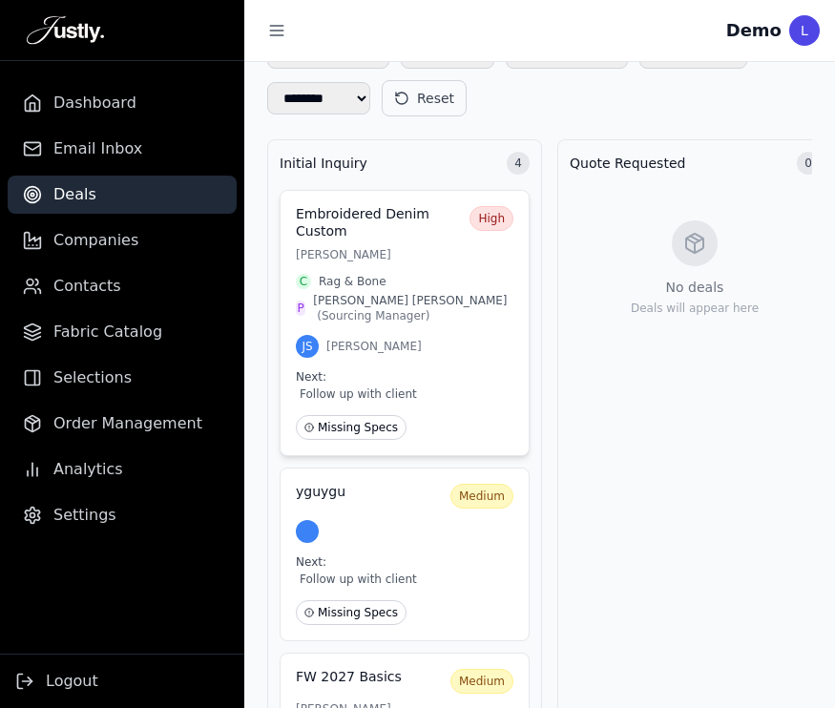
scroll to position [212, 0]
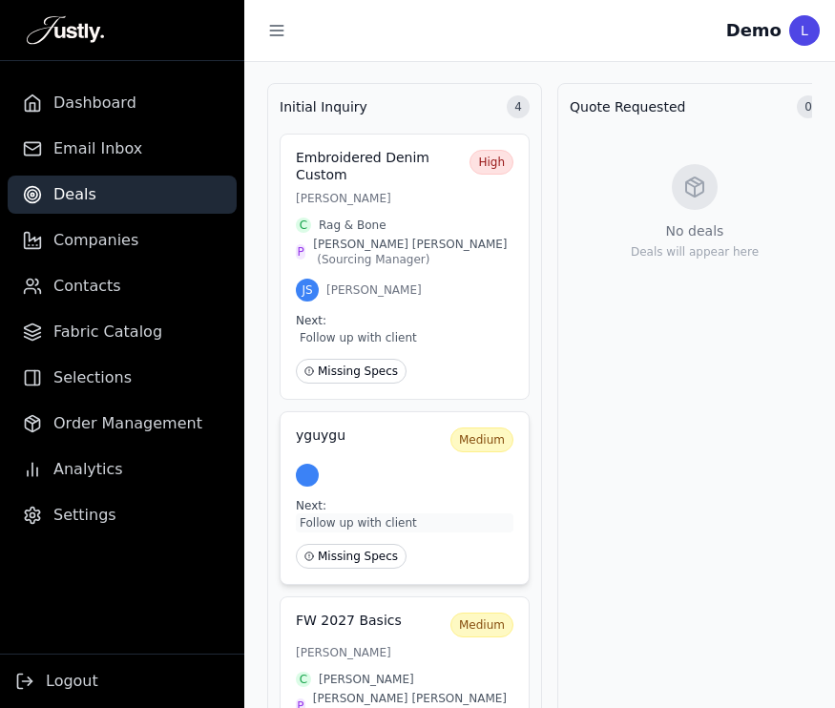
click at [400, 523] on span "Follow up with client" at bounding box center [405, 523] width 218 height 19
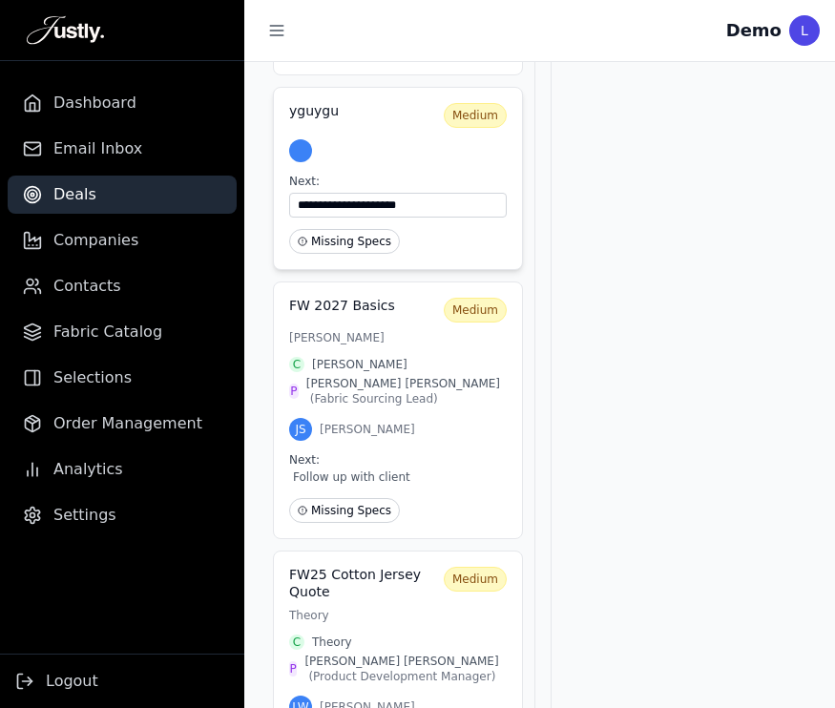
scroll to position [514, 0]
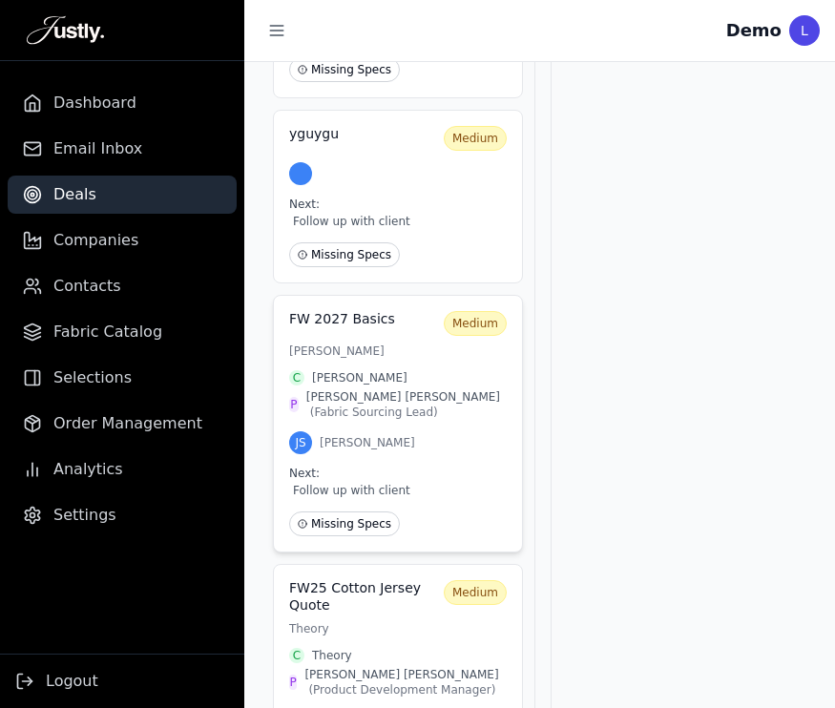
click at [392, 447] on div "FW 2027 Basics Medium Proenza Schouler C Proenza Schouler P James Lee ( Fabric …" at bounding box center [398, 424] width 250 height 258
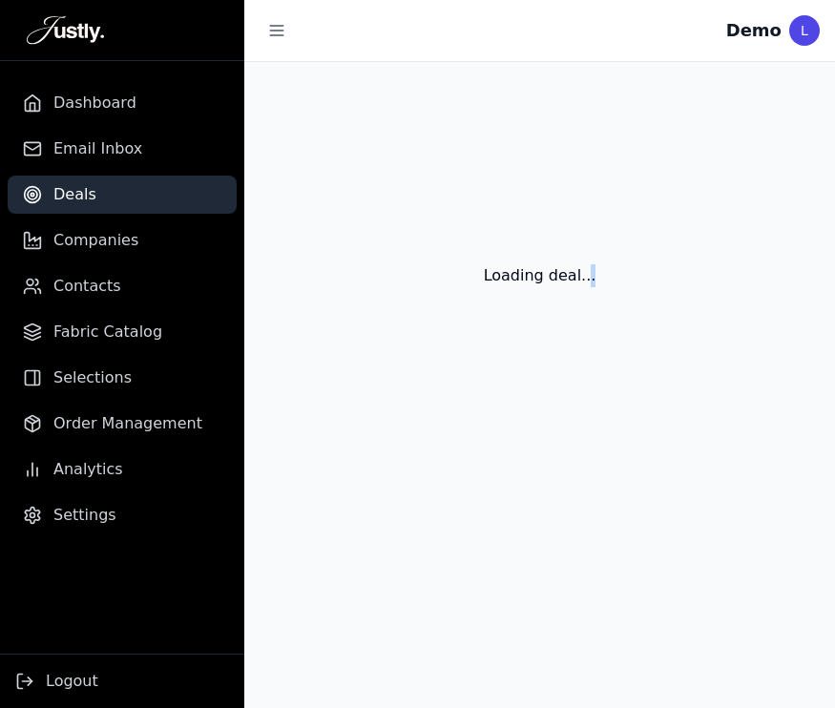
click at [392, 447] on main "Loading deal..." at bounding box center [539, 385] width 591 height 646
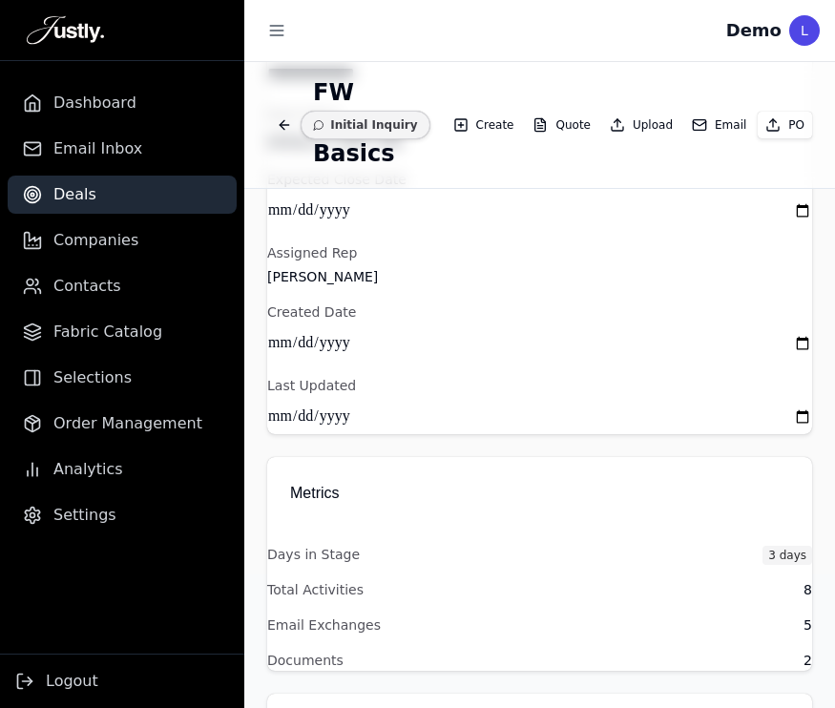
scroll to position [324, 0]
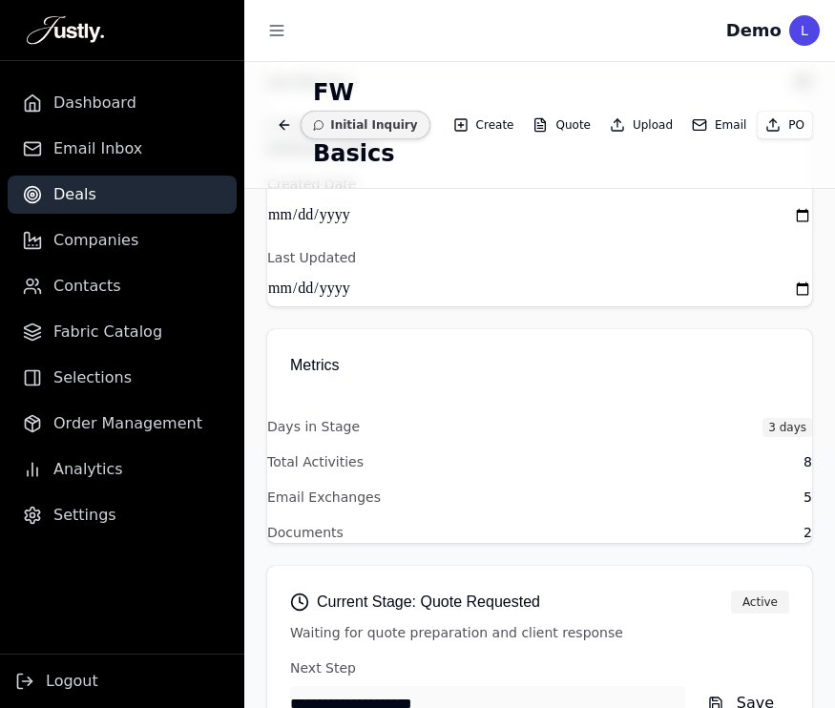
click at [704, 128] on icon "button" at bounding box center [699, 124] width 15 height 15
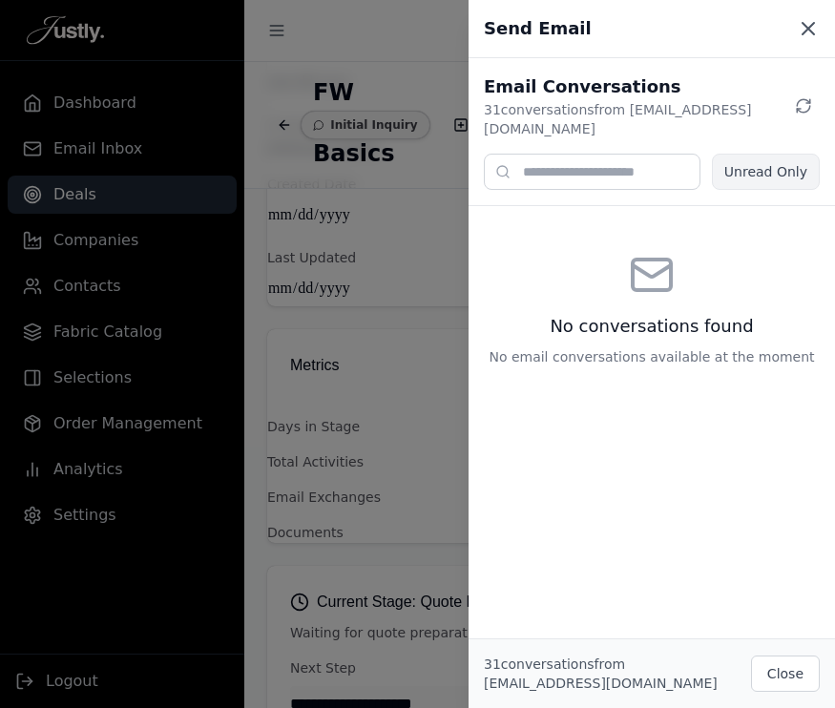
click at [803, 20] on icon at bounding box center [808, 28] width 23 height 23
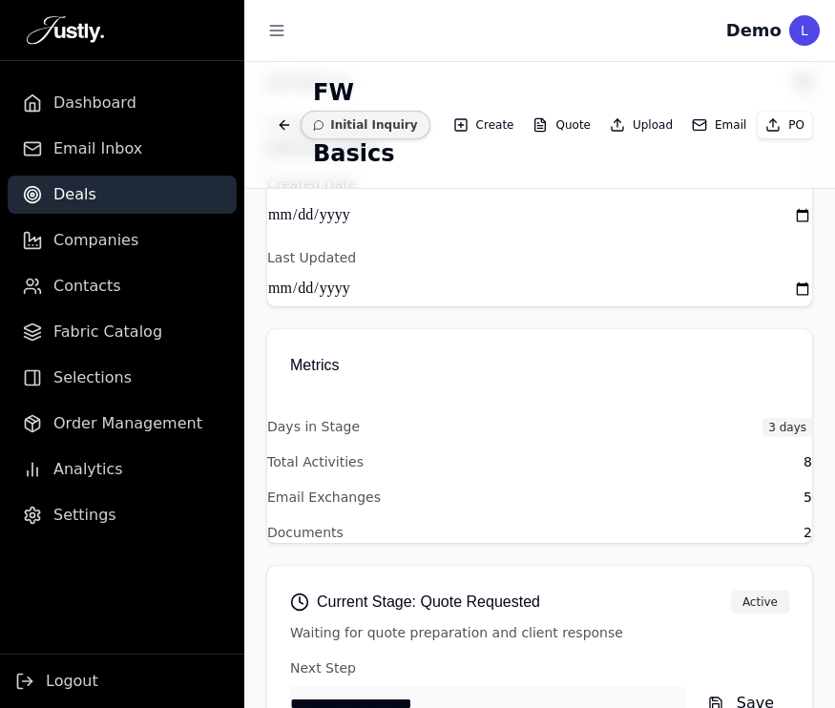
click at [286, 126] on icon "Back to deals" at bounding box center [284, 124] width 15 height 15
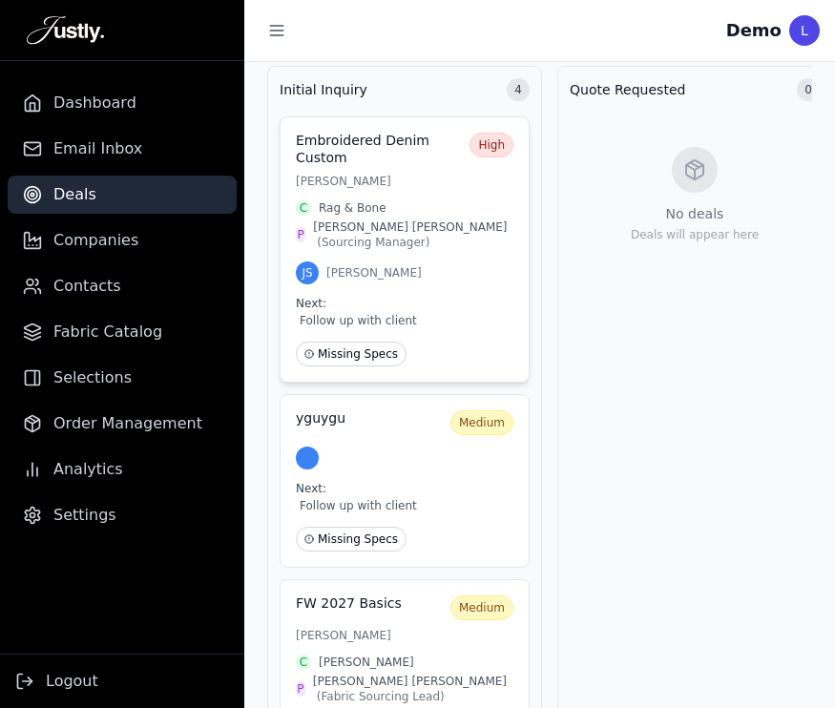
scroll to position [278, 0]
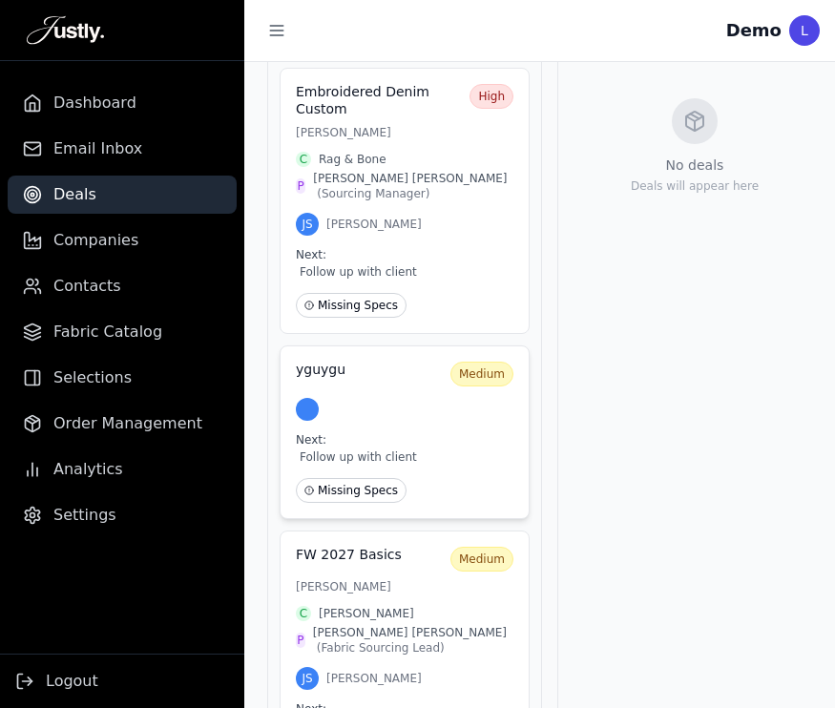
click at [436, 406] on div at bounding box center [405, 409] width 218 height 23
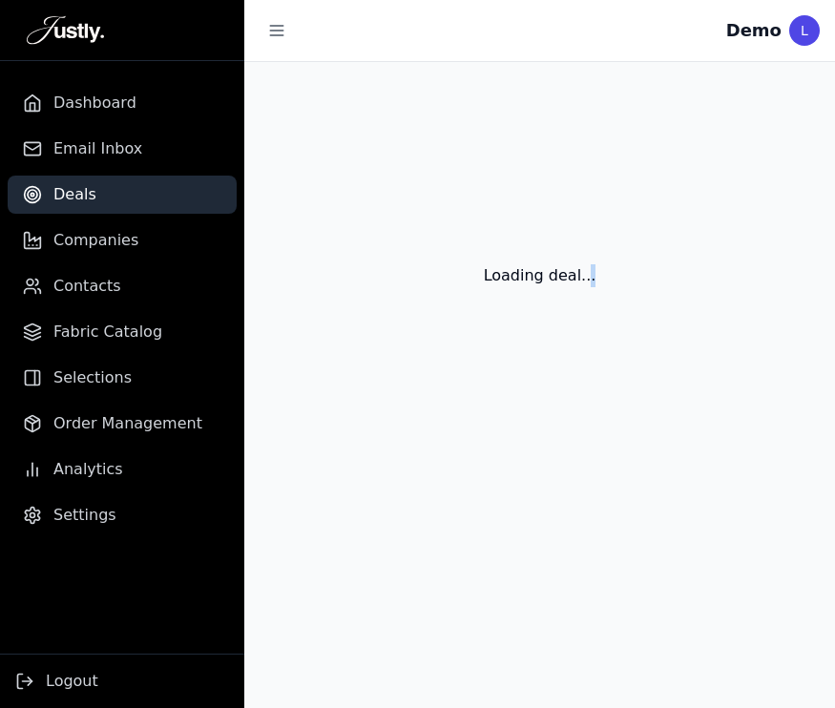
click at [436, 406] on div "Loading deal..." at bounding box center [539, 253] width 591 height 382
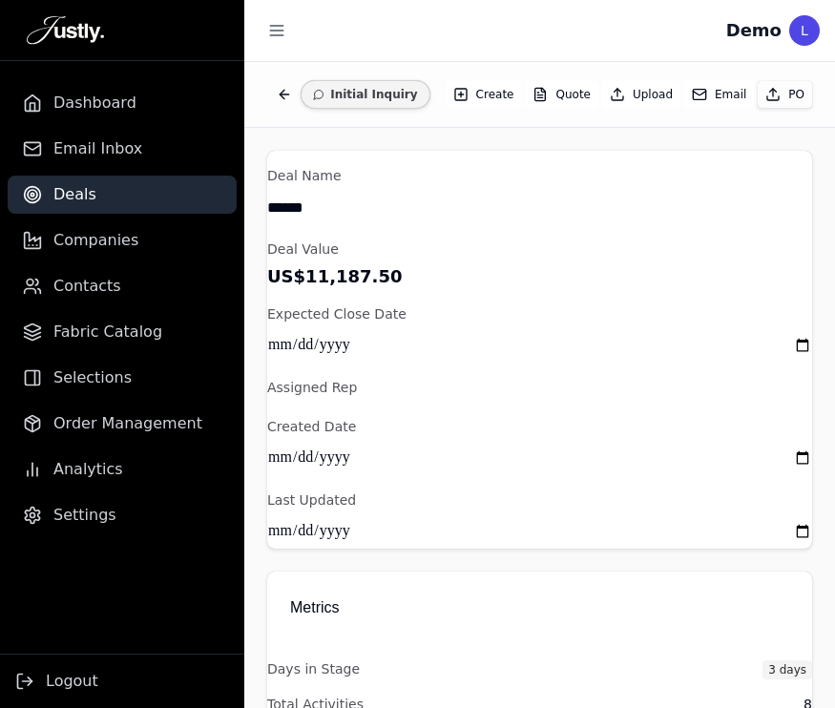
click at [722, 90] on button "Email" at bounding box center [719, 94] width 70 height 27
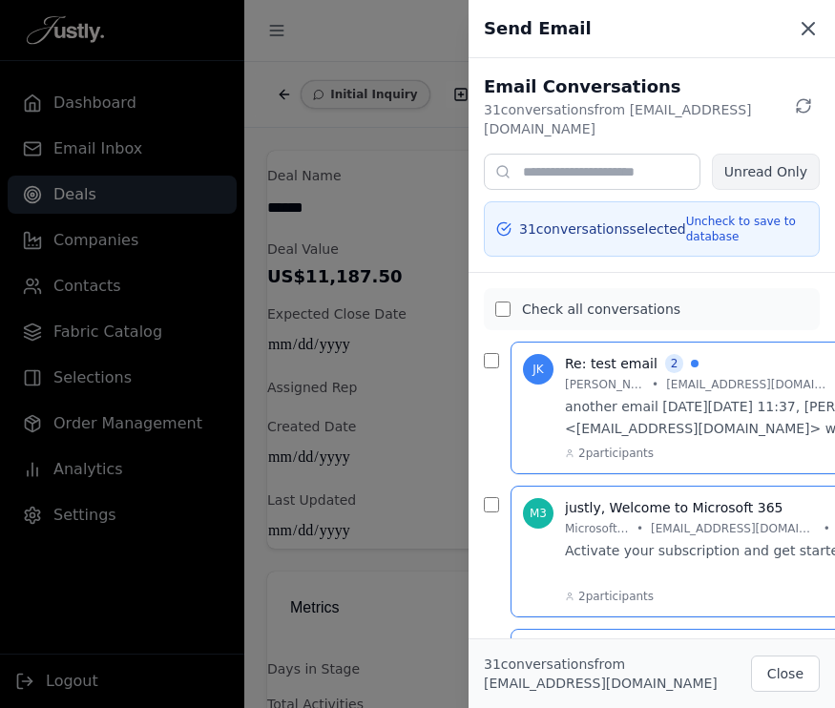
click at [810, 19] on icon at bounding box center [808, 28] width 23 height 23
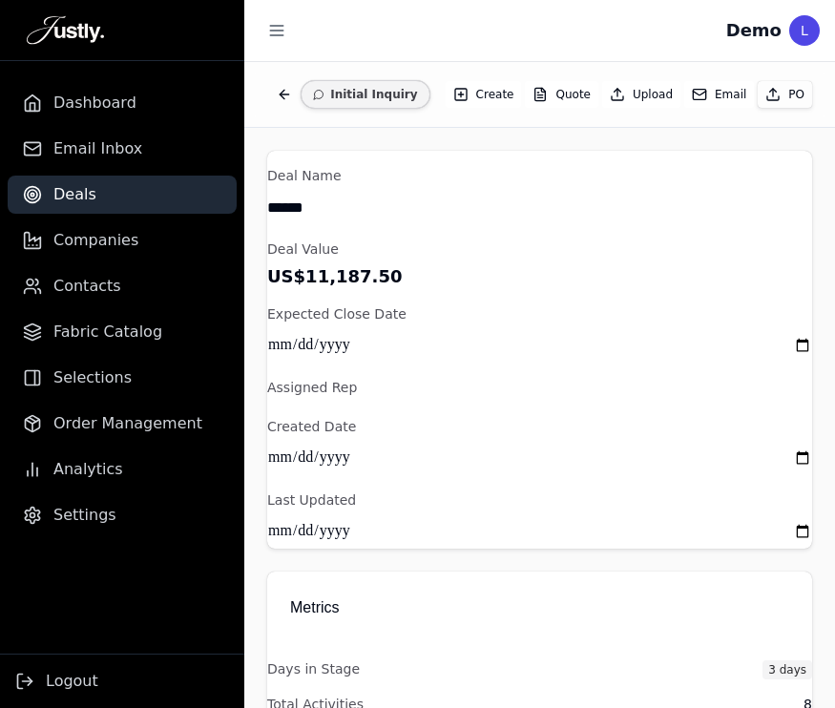
click at [297, 77] on button "Back to deals" at bounding box center [284, 94] width 34 height 34
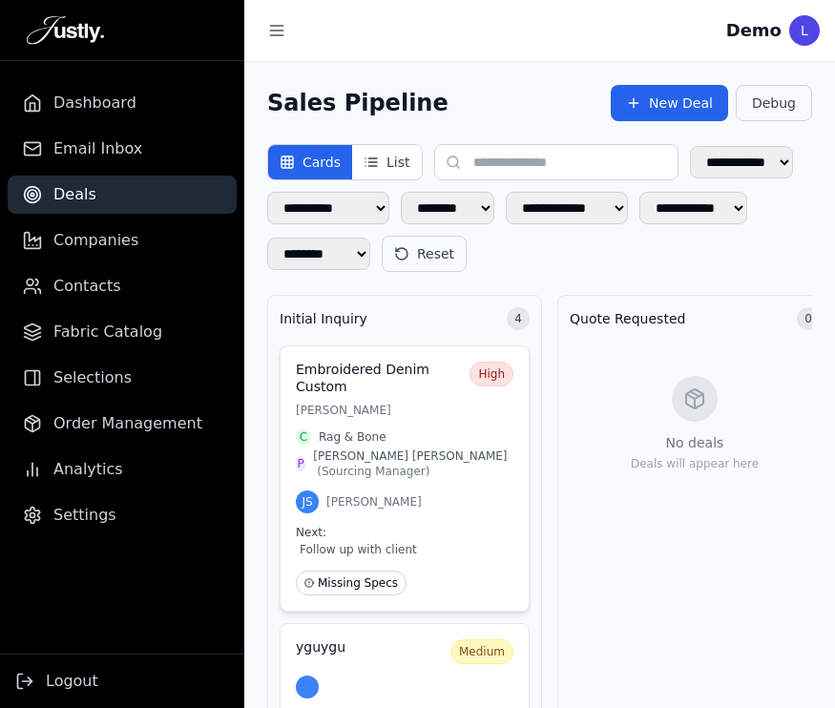
click at [399, 423] on div "Embroidered Denim Custom High Lisa Thompson C Rag & Bone P Lisa Thompson ( Sour…" at bounding box center [405, 479] width 250 height 266
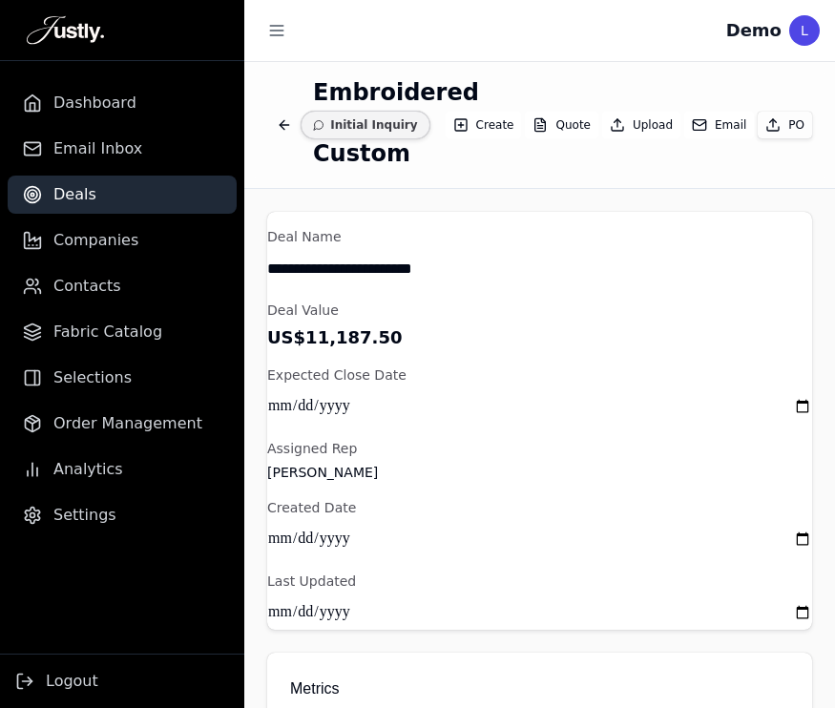
click at [721, 117] on button "Email" at bounding box center [719, 125] width 70 height 27
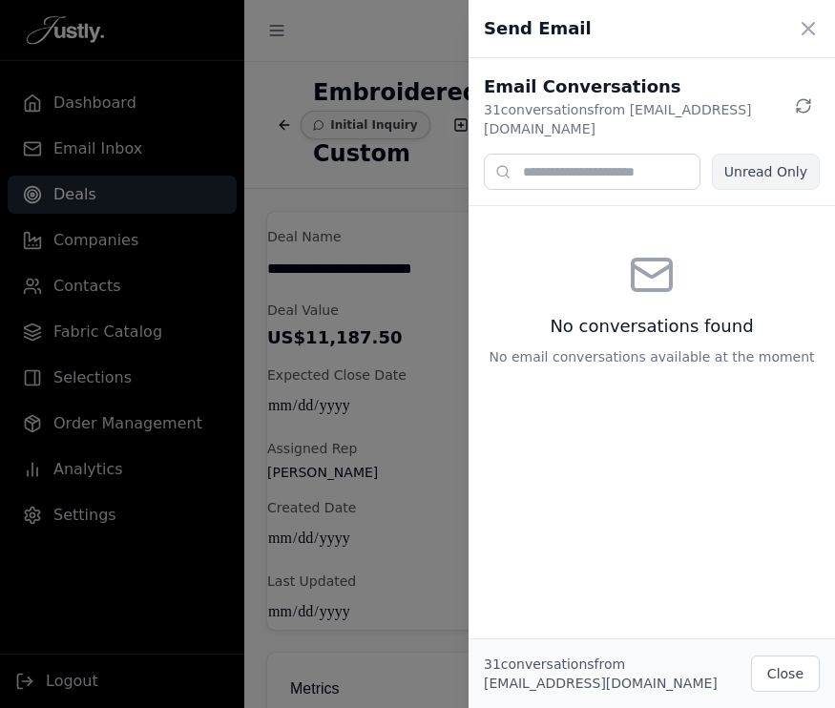
click at [654, 260] on rect at bounding box center [652, 275] width 38 height 31
click at [685, 347] on p "No email conversations available at the moment" at bounding box center [652, 356] width 326 height 19
click at [811, 24] on icon at bounding box center [808, 28] width 11 height 11
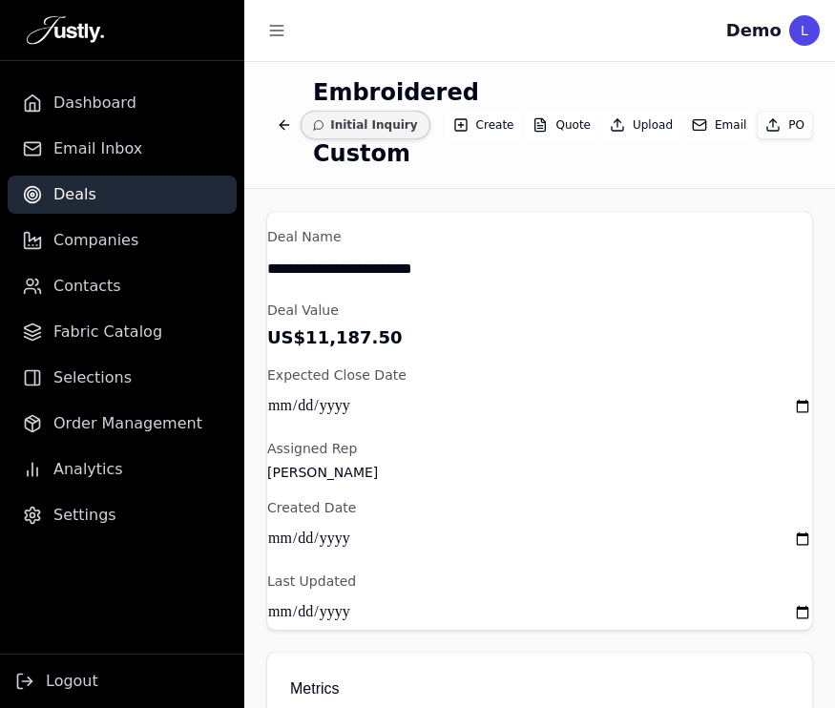
click at [284, 125] on icon "Back to deals" at bounding box center [284, 125] width 9 height 0
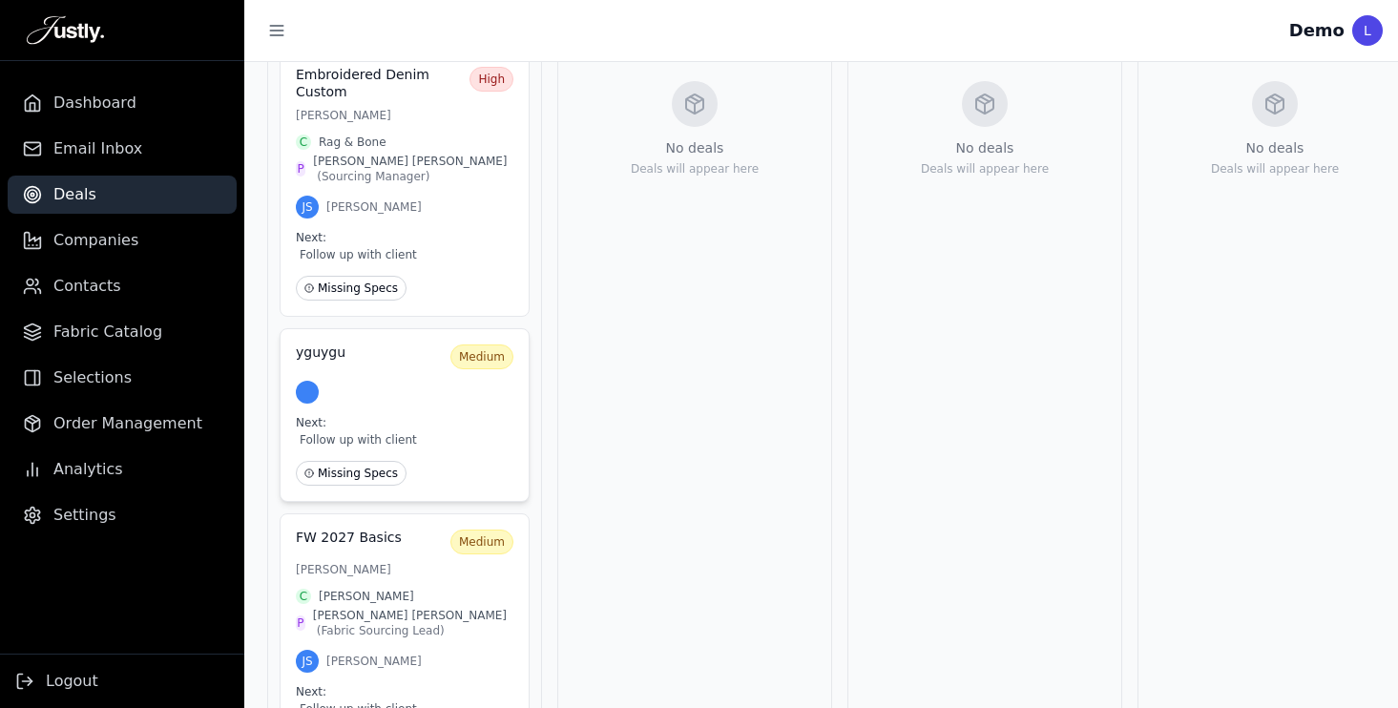
scroll to position [219, 0]
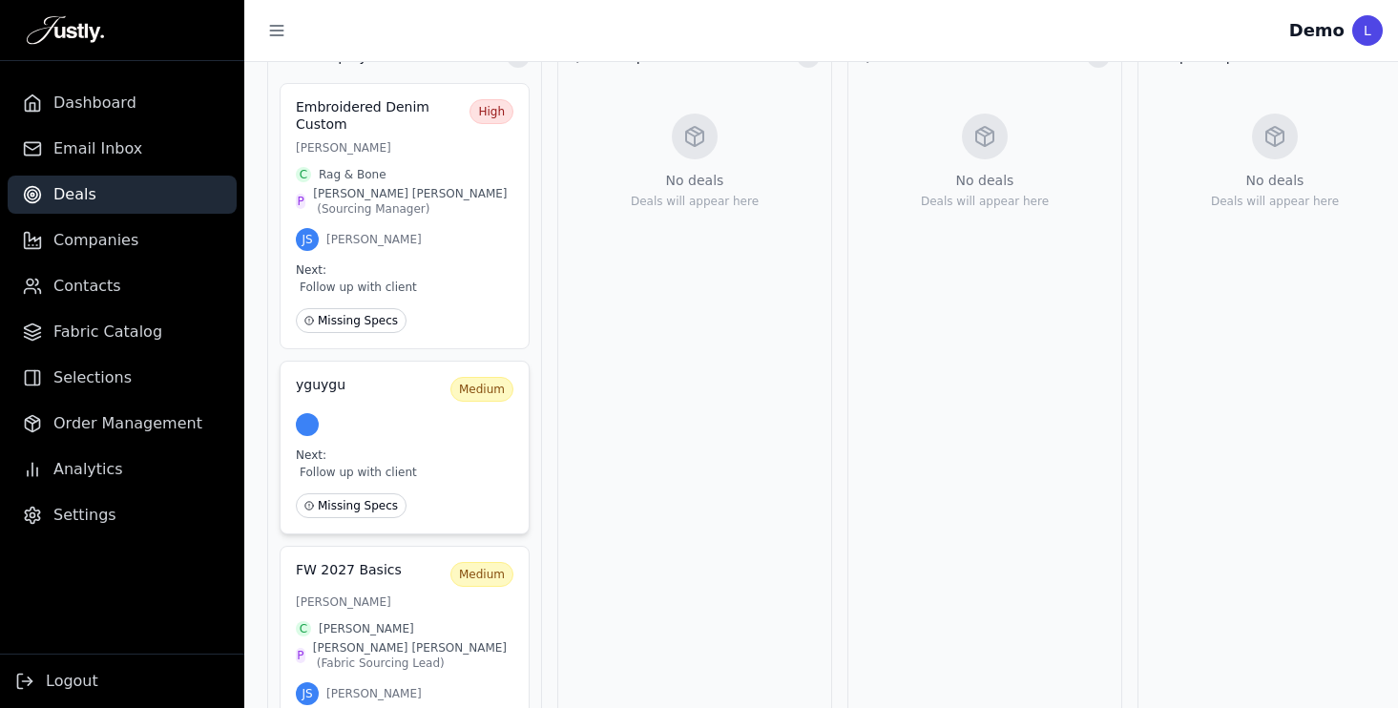
click at [383, 447] on div "yguygu Medium Next: Follow up with client Missing Specs" at bounding box center [405, 448] width 250 height 174
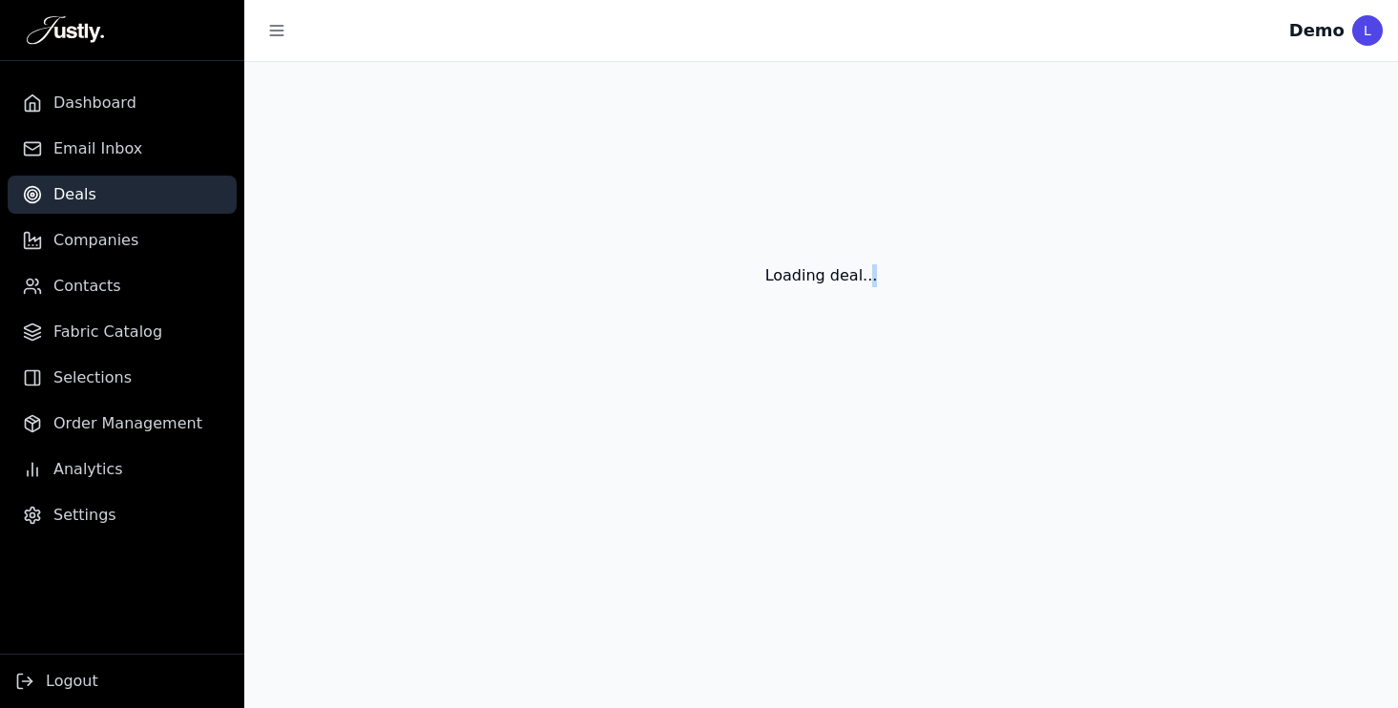
click at [383, 447] on main "Loading deal..." at bounding box center [821, 385] width 1154 height 646
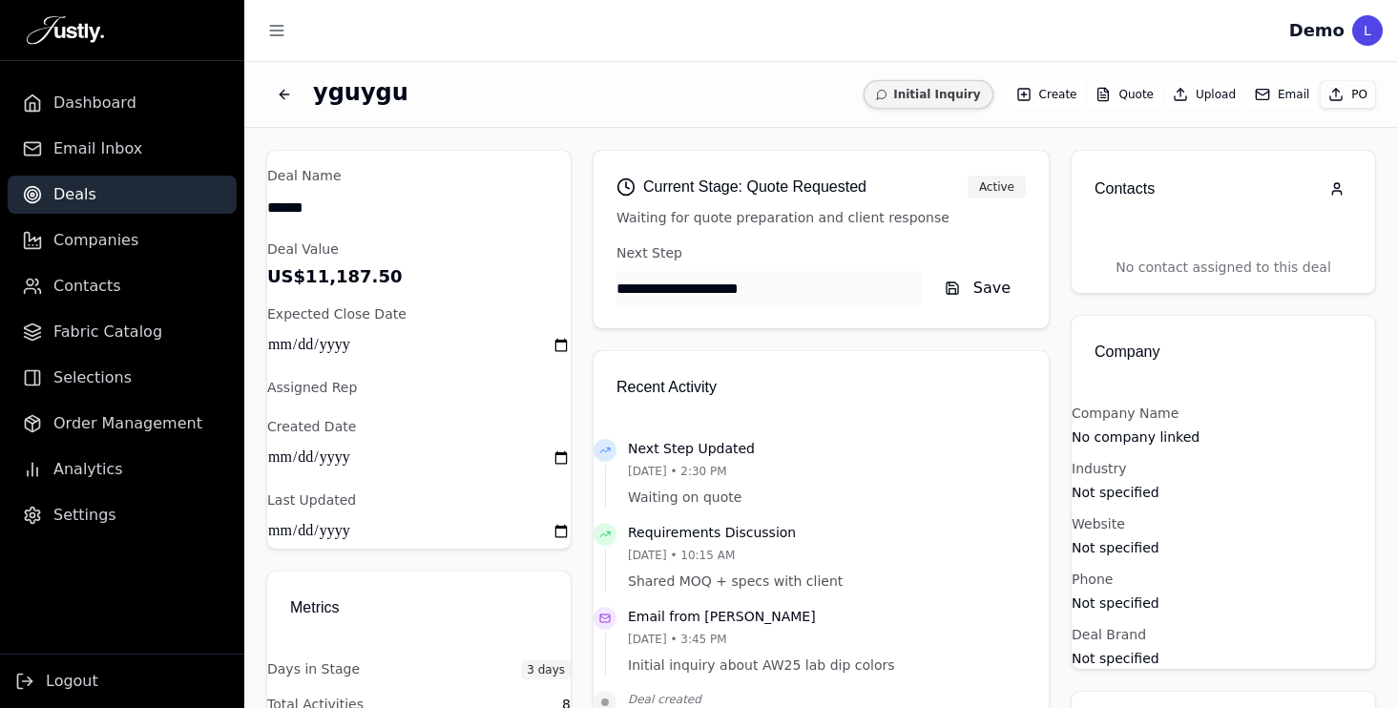
click at [348, 209] on input "******" at bounding box center [419, 207] width 304 height 34
type input "**********"
click at [487, 580] on button "Save Changes" at bounding box center [505, 581] width 132 height 34
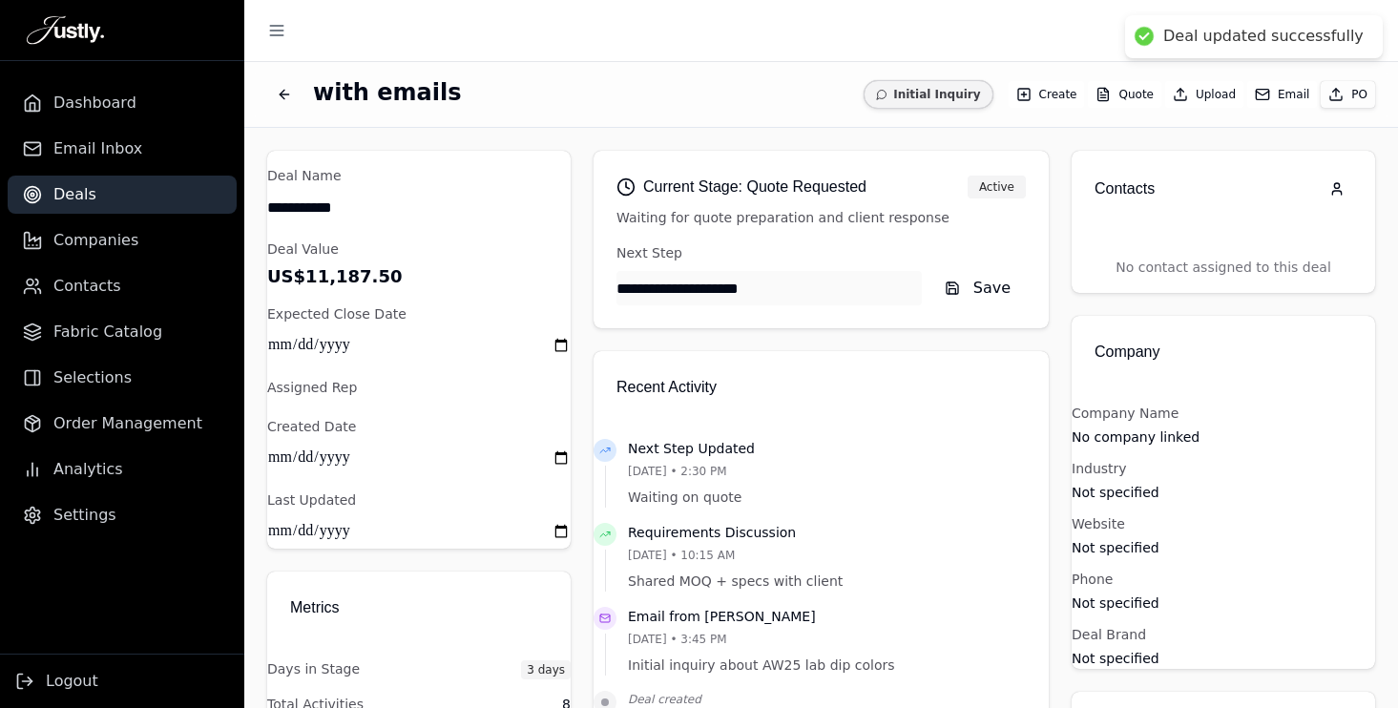
click at [1281, 99] on button "Email" at bounding box center [1283, 94] width 70 height 27
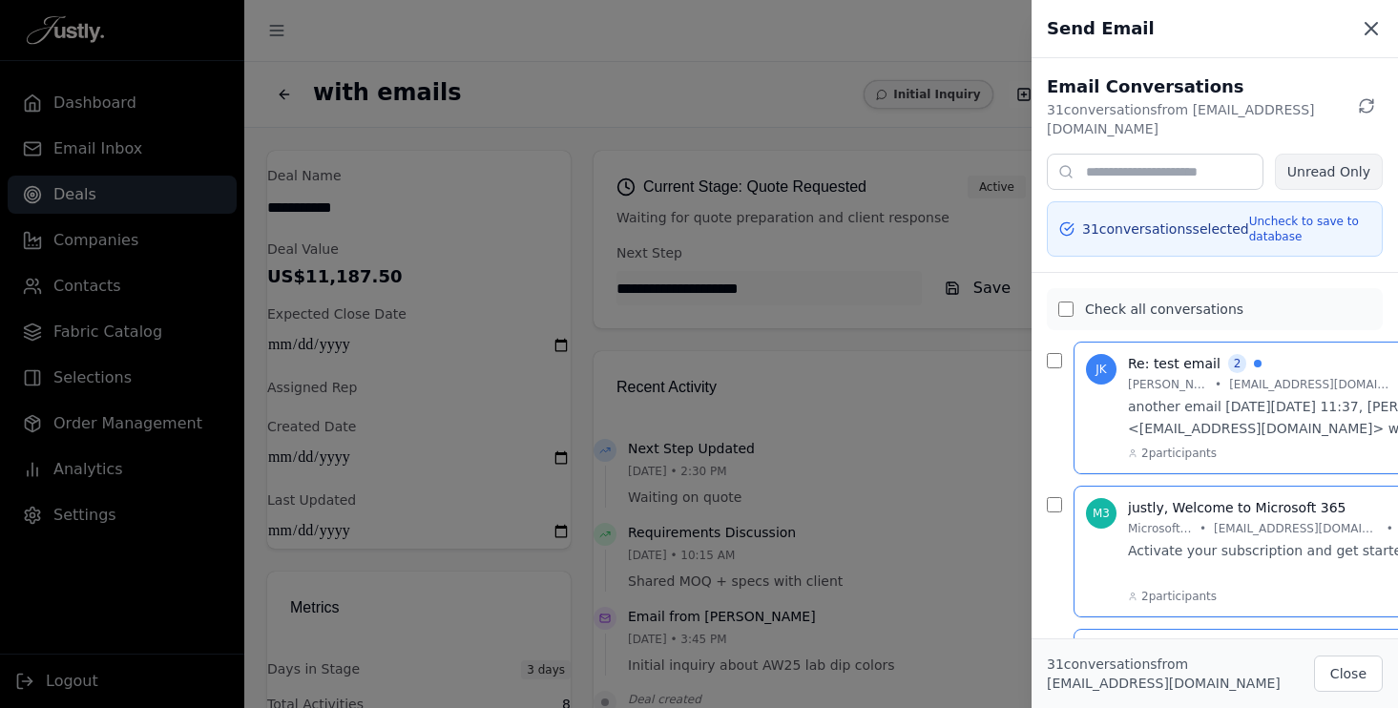
click at [1367, 22] on icon at bounding box center [1371, 28] width 23 height 23
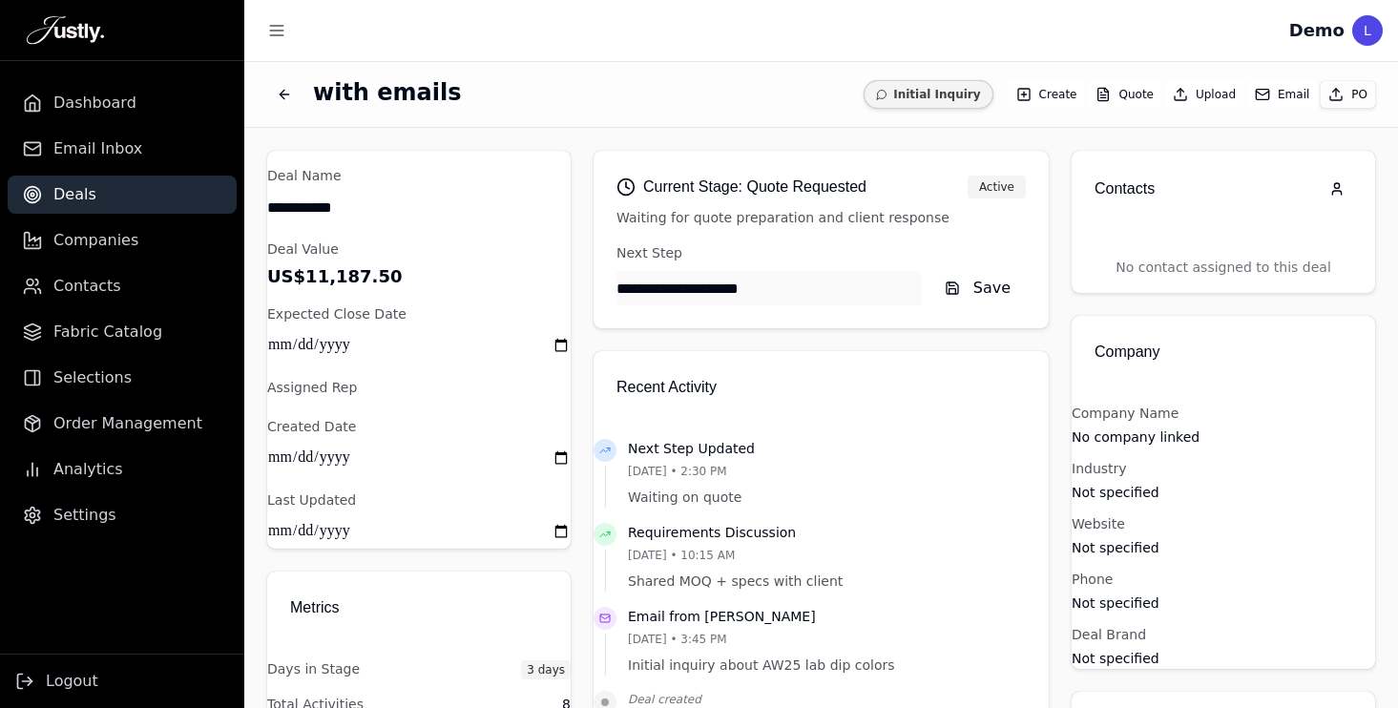
click at [284, 95] on icon "Back to deals" at bounding box center [284, 95] width 9 height 0
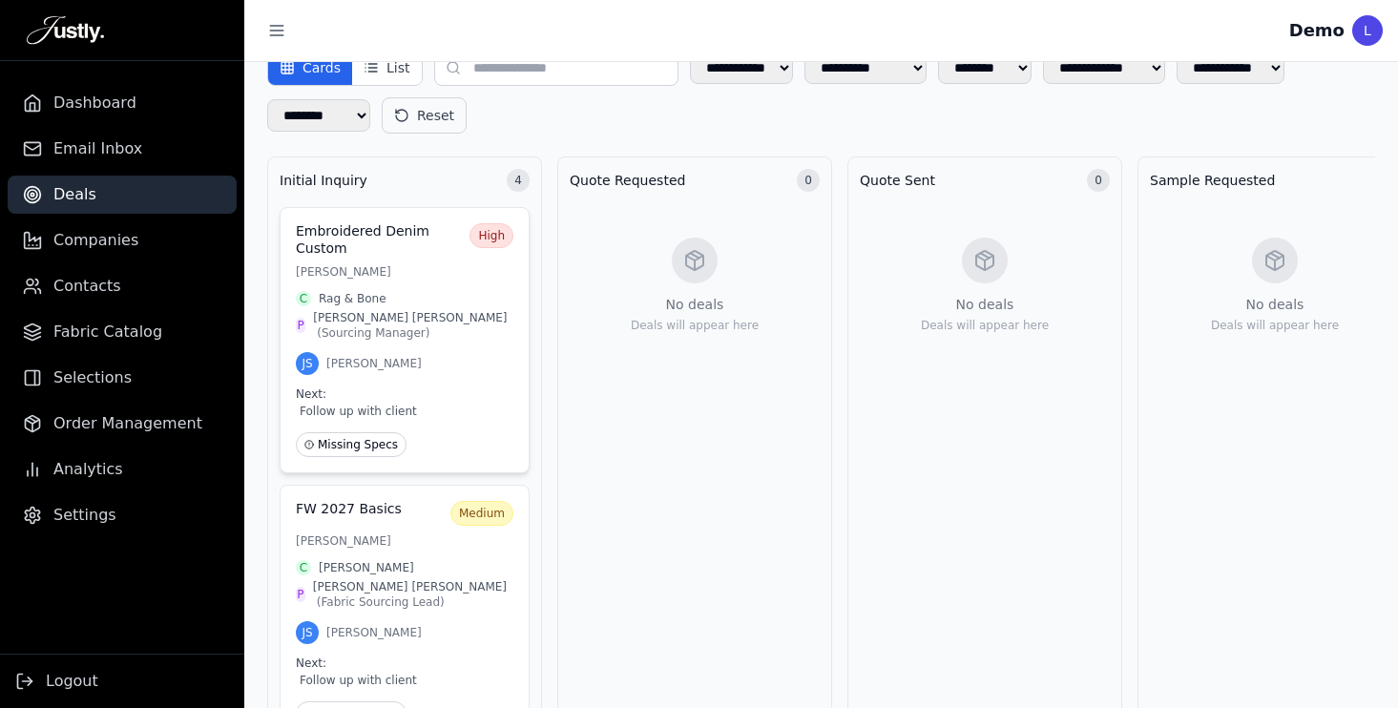
scroll to position [117, 0]
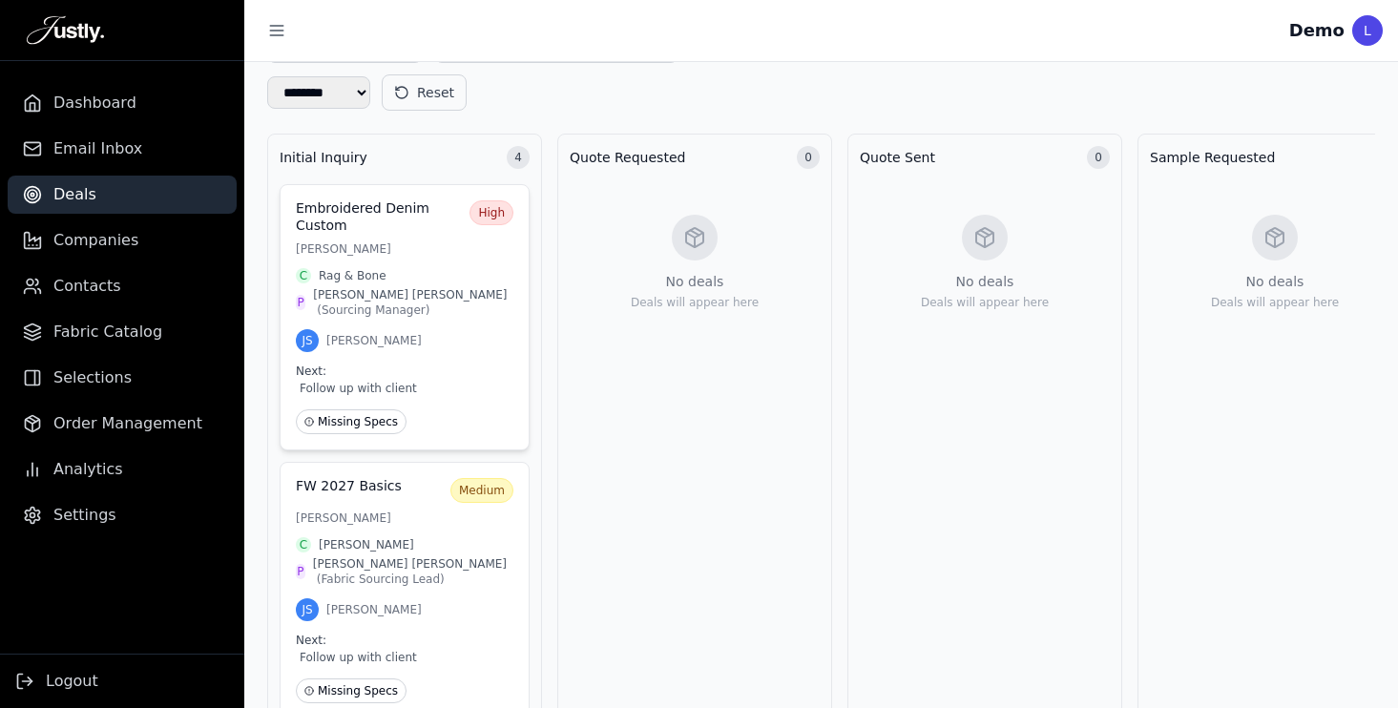
click at [437, 230] on h3 "Embroidered Denim Custom" at bounding box center [379, 216] width 166 height 33
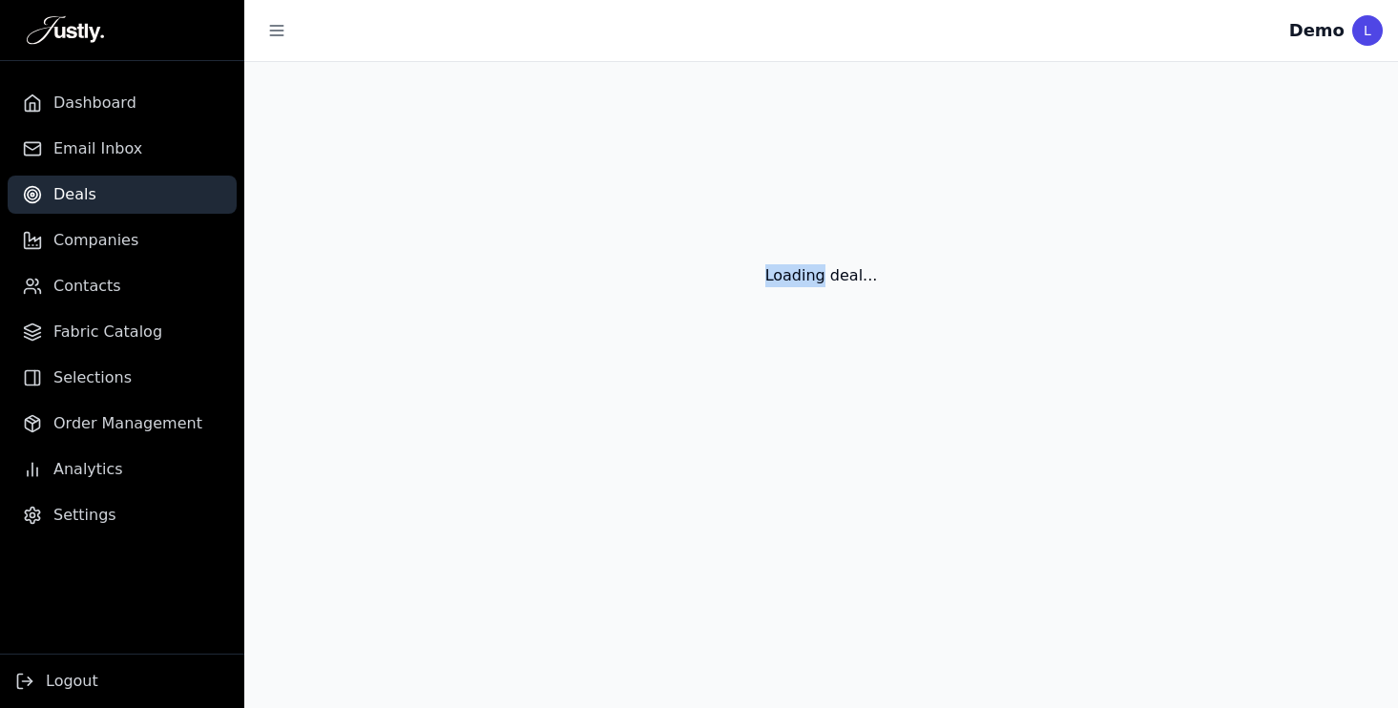
click at [437, 230] on div "Loading deal..." at bounding box center [821, 253] width 1154 height 382
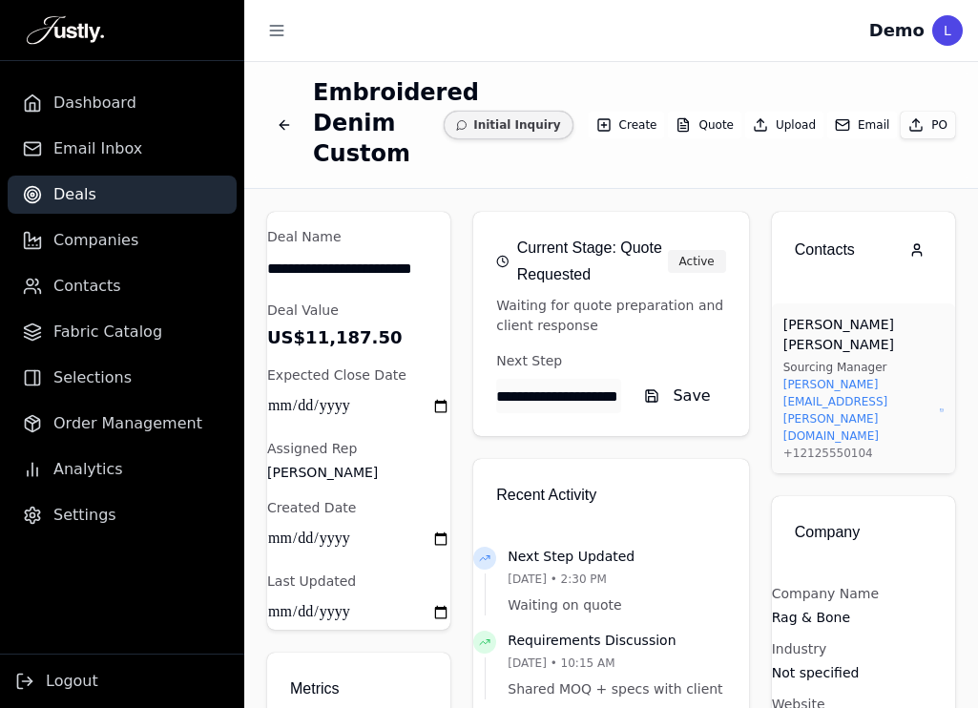
click at [860, 129] on button "Email" at bounding box center [863, 125] width 70 height 27
